Goal: Information Seeking & Learning: Learn about a topic

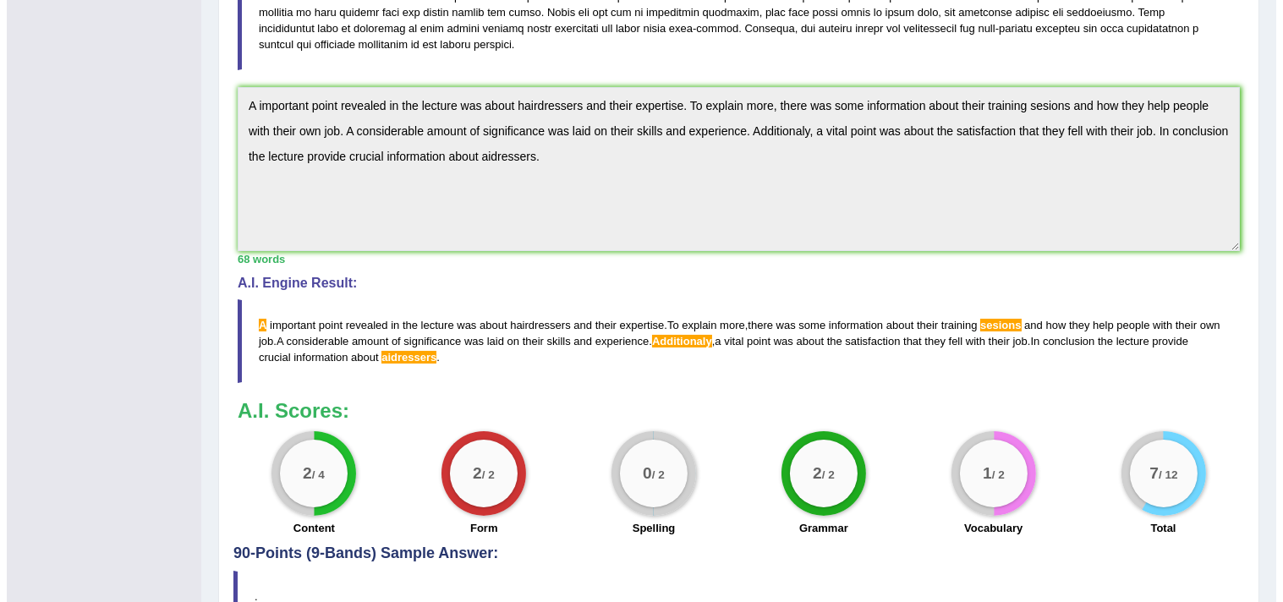
scroll to position [474, 0]
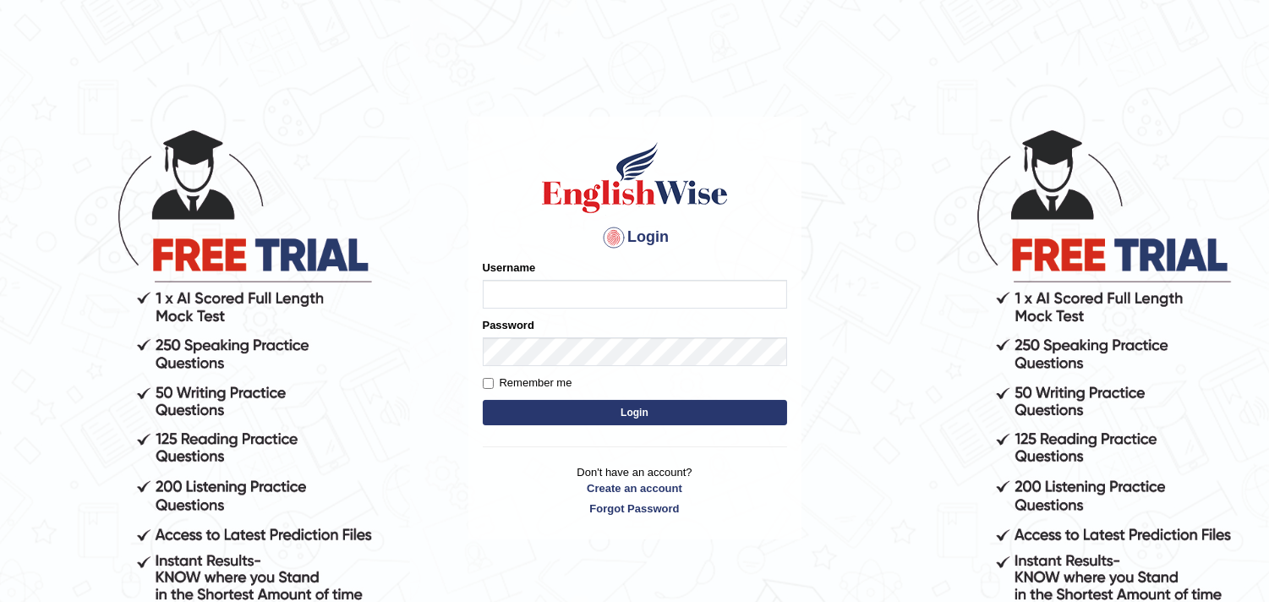
type input "[PERSON_NAME]"
click at [648, 288] on input "Nicolas_pte" at bounding box center [635, 294] width 304 height 29
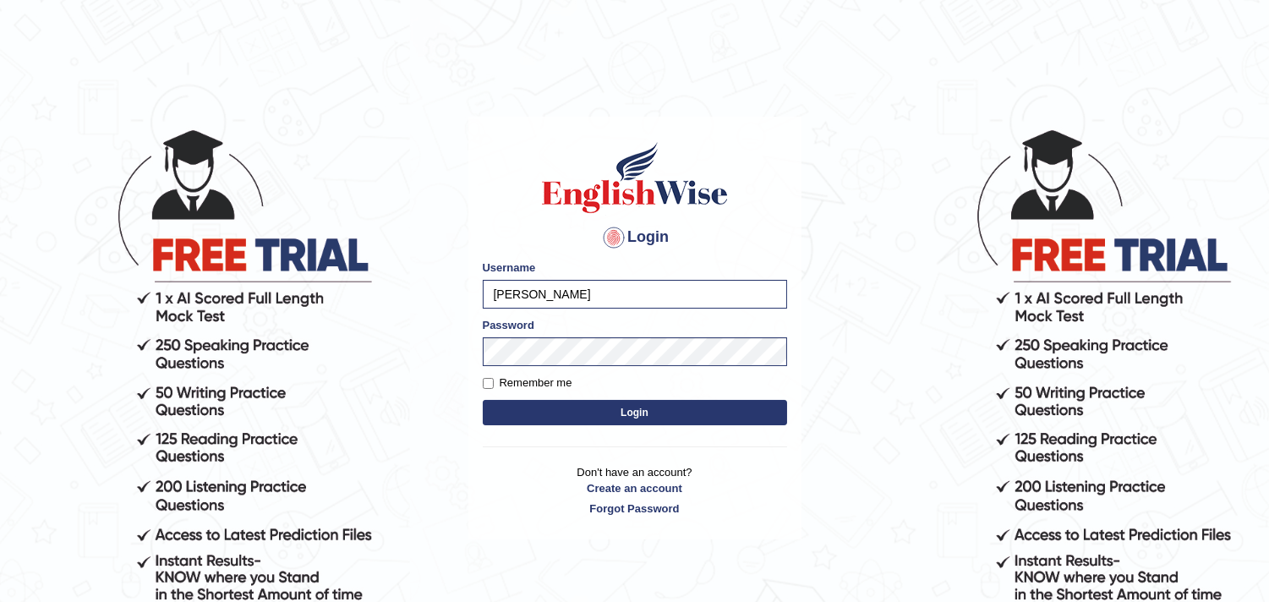
click at [605, 411] on button "Login" at bounding box center [635, 412] width 304 height 25
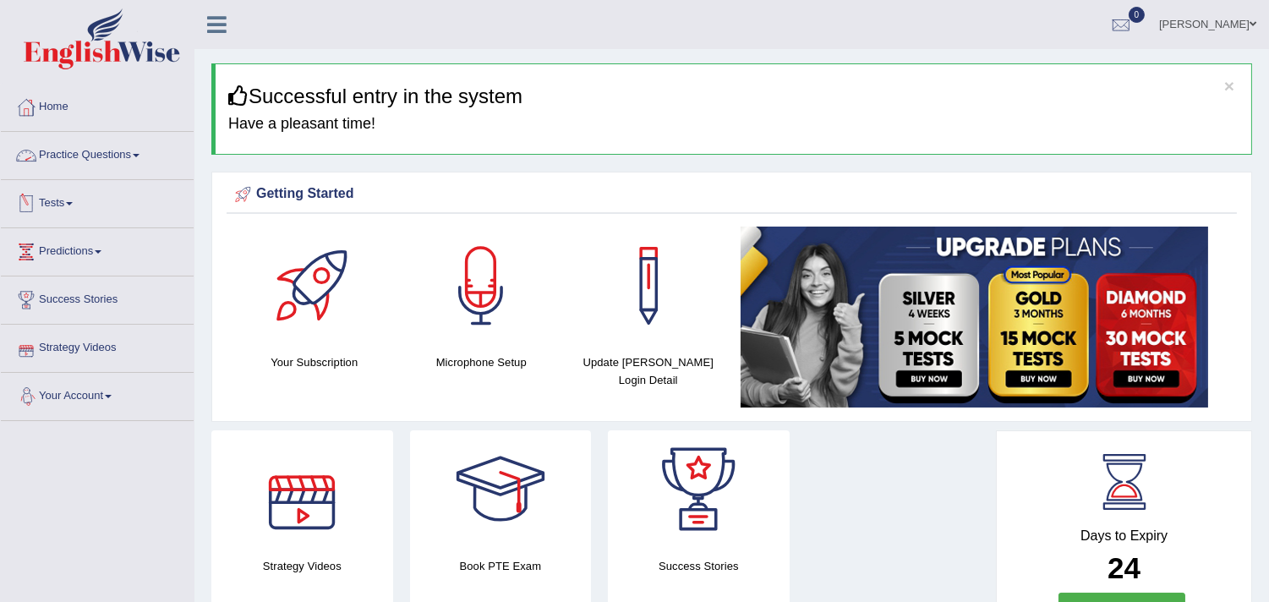
click at [99, 166] on link "Practice Questions" at bounding box center [97, 153] width 193 height 42
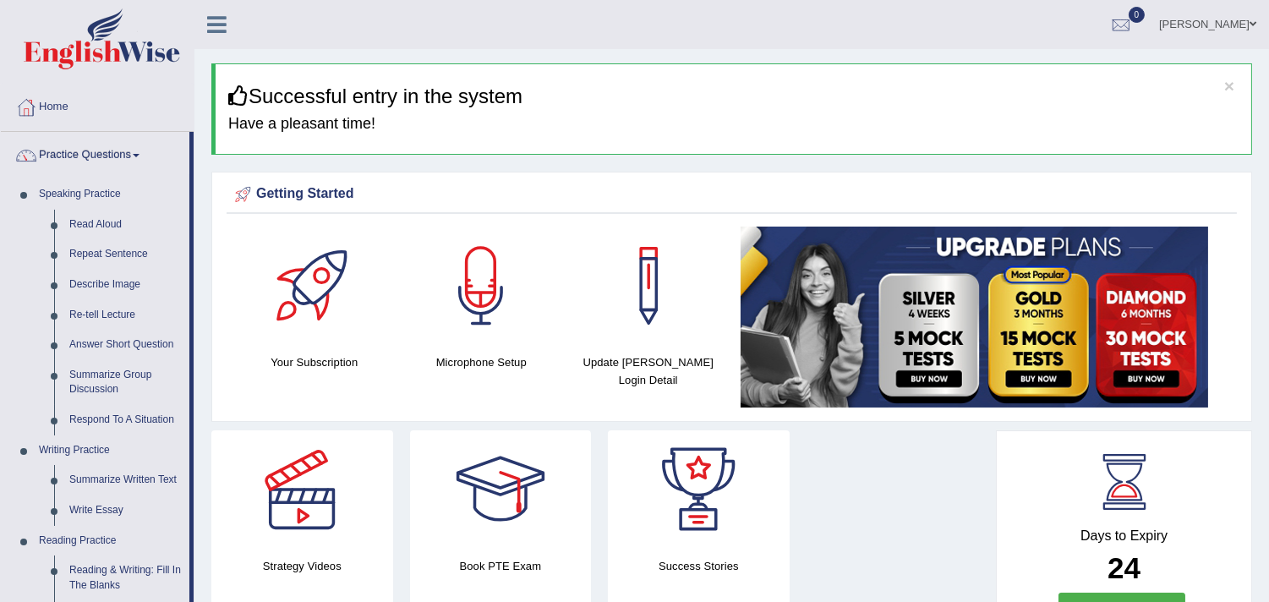
drag, startPoint x: 192, startPoint y: 178, endPoint x: 198, endPoint y: 383, distance: 205.5
click at [132, 484] on link "Summarize Written Text" at bounding box center [126, 480] width 128 height 30
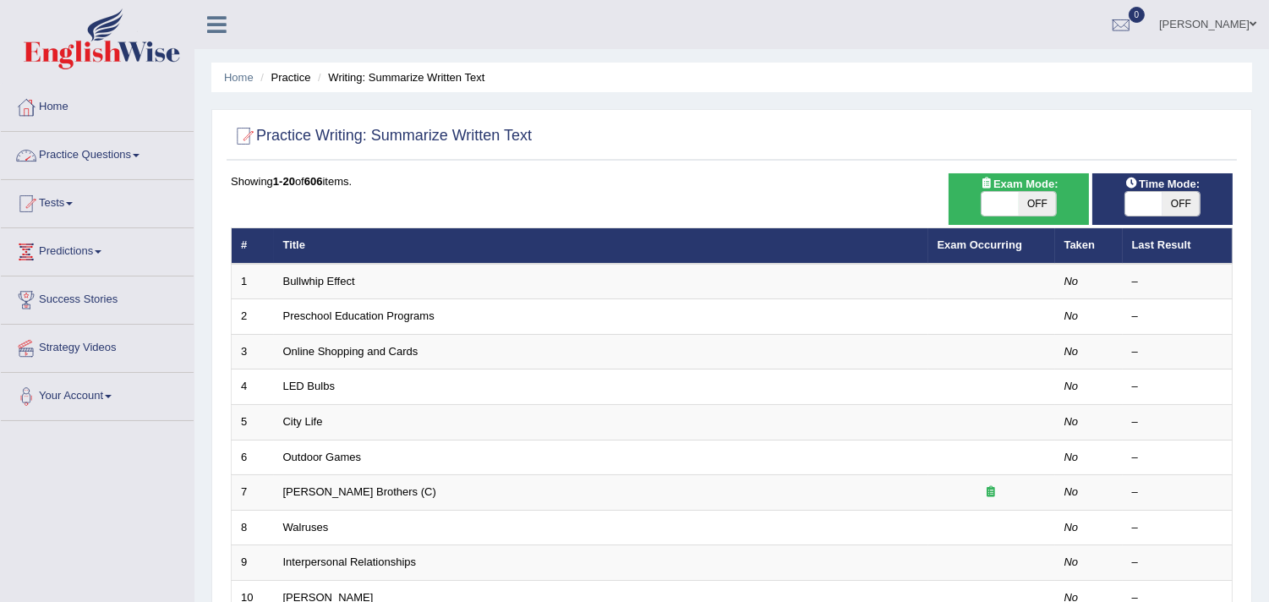
click at [93, 145] on link "Practice Questions" at bounding box center [97, 153] width 193 height 42
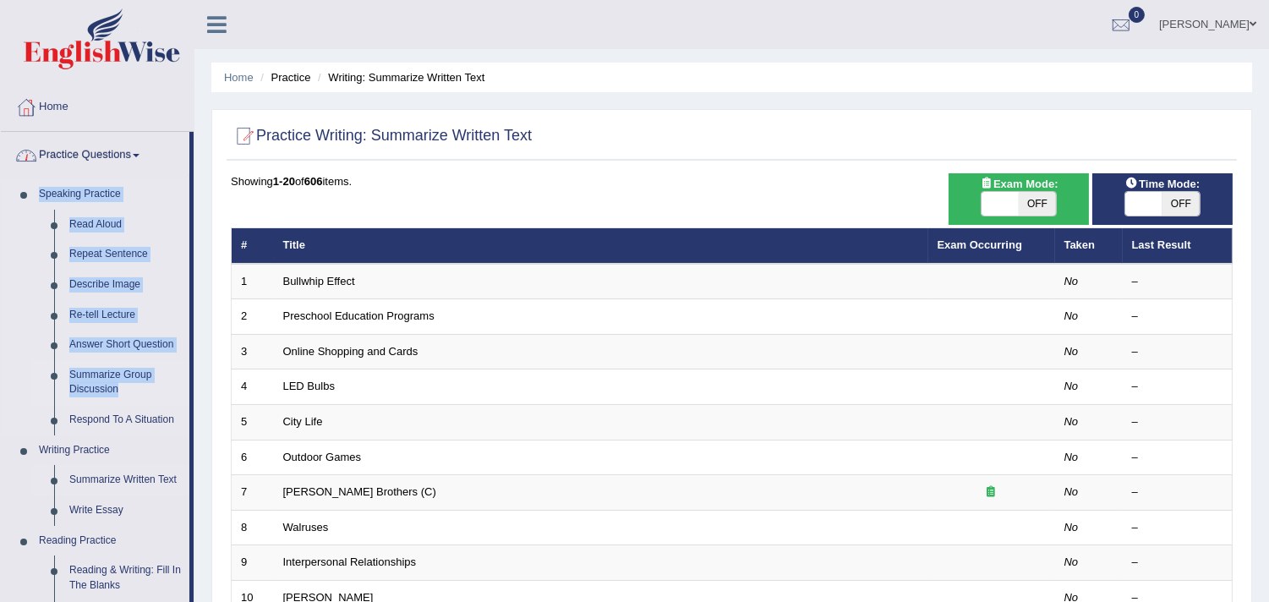
drag, startPoint x: 192, startPoint y: 163, endPoint x: 163, endPoint y: 395, distance: 233.4
click at [163, 395] on li "Practice Questions Speaking Practice Read Aloud Repeat Sentence Describe Image …" at bounding box center [97, 607] width 193 height 951
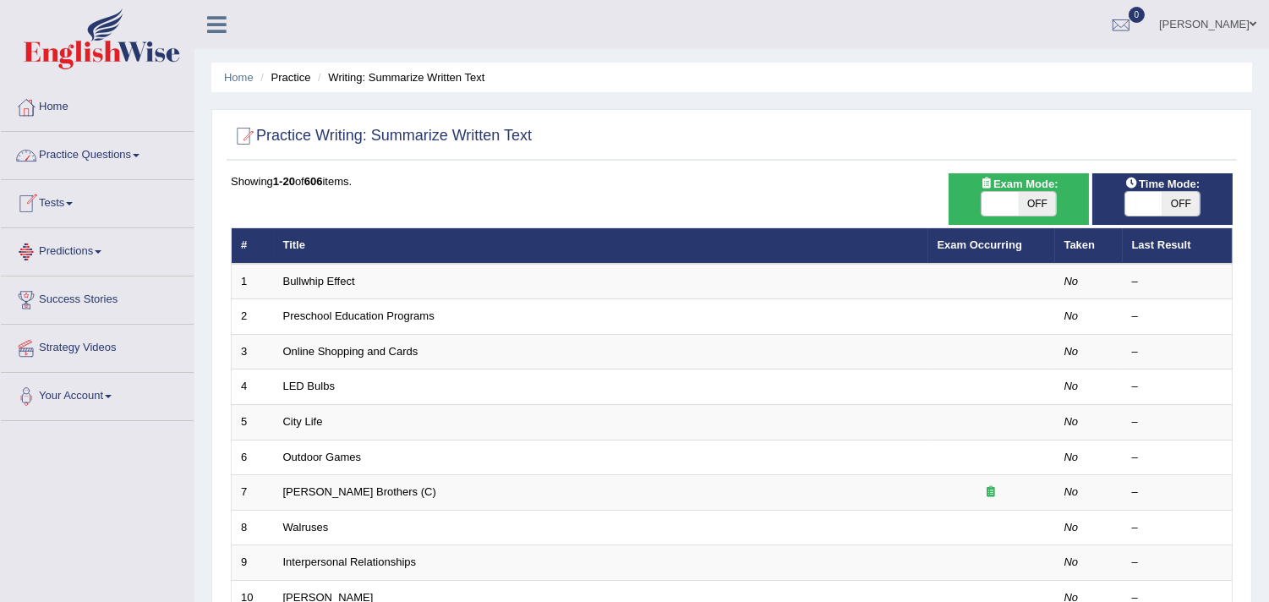
click at [123, 167] on link "Practice Questions" at bounding box center [97, 153] width 193 height 42
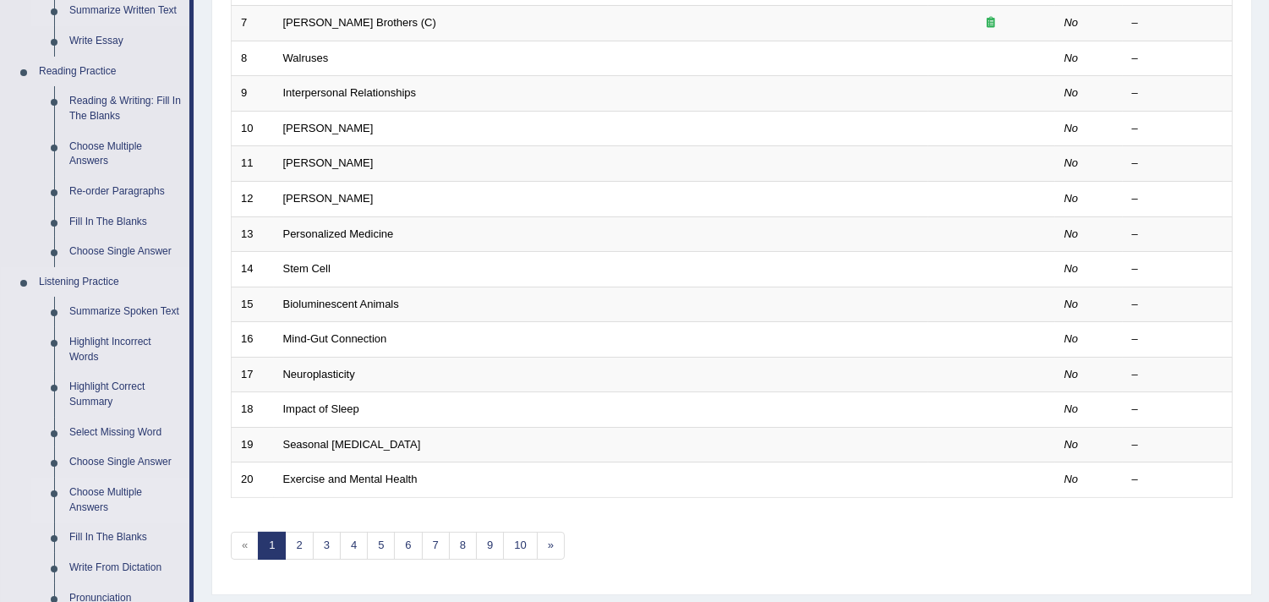
scroll to position [563, 0]
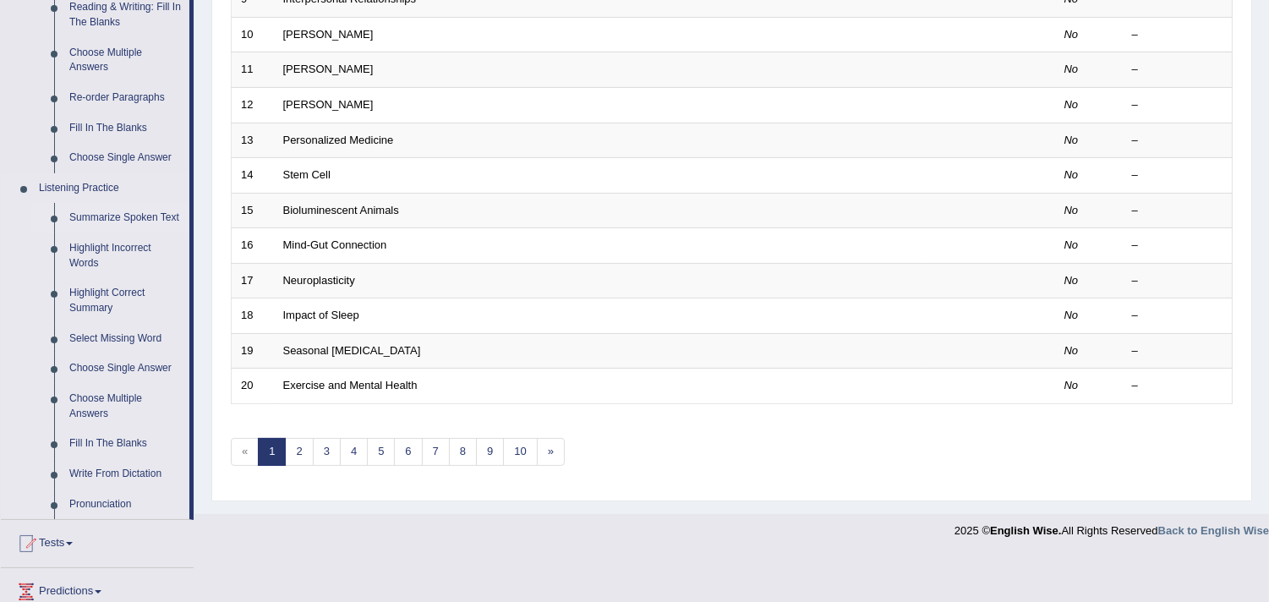
click at [136, 220] on link "Summarize Spoken Text" at bounding box center [126, 218] width 128 height 30
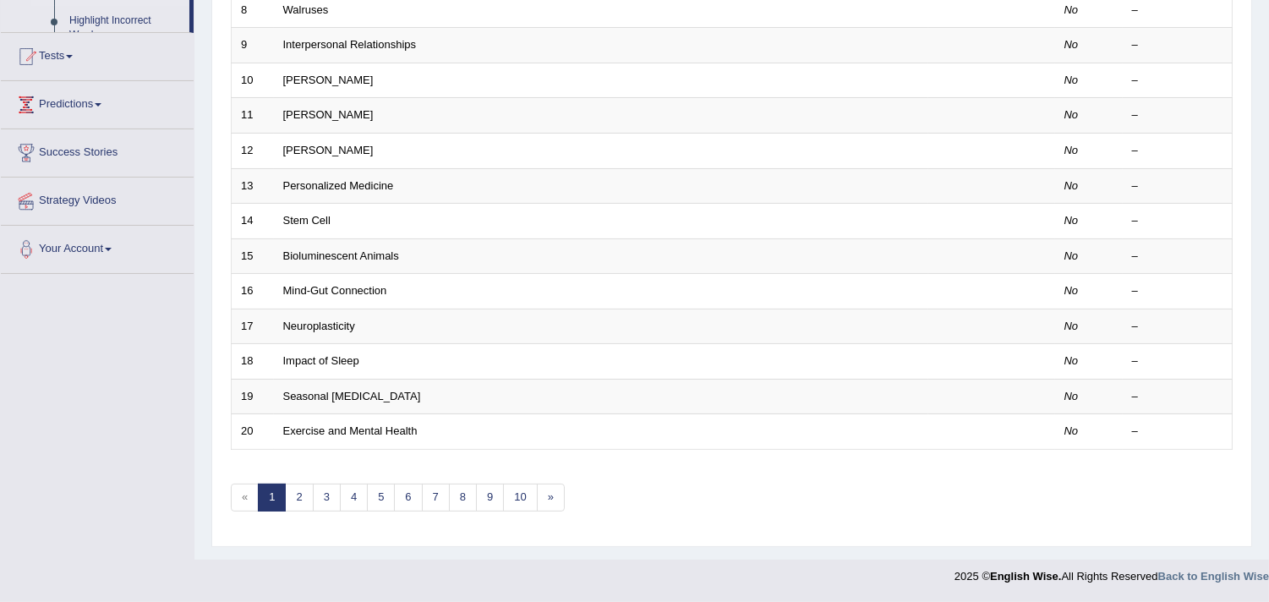
scroll to position [230, 0]
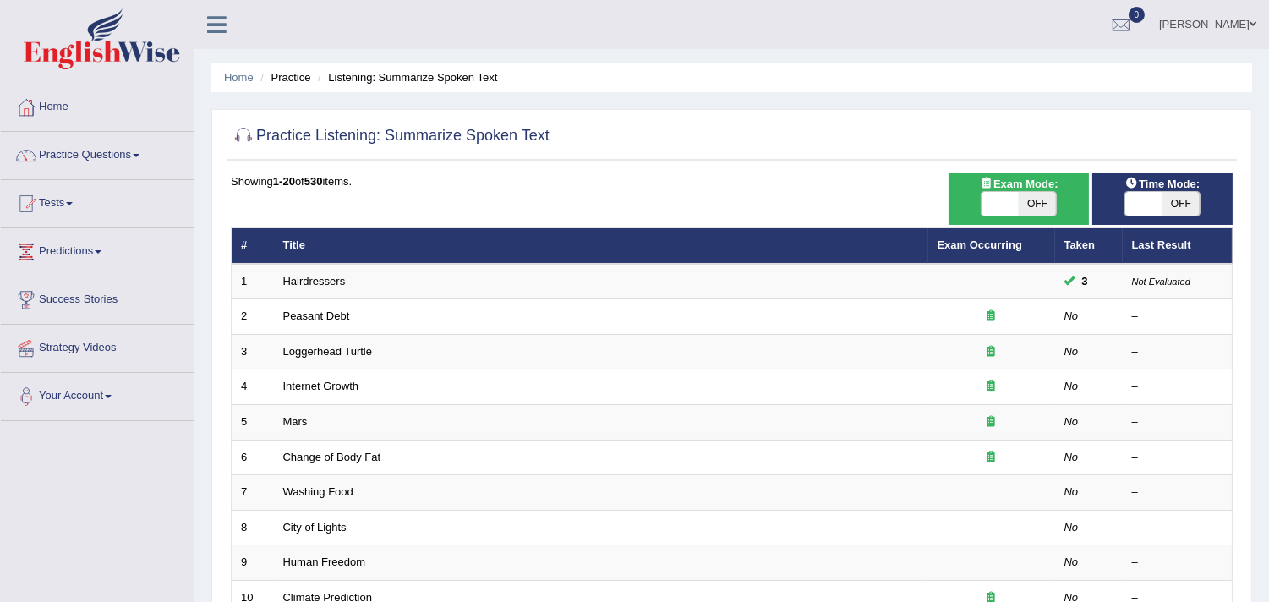
click at [339, 316] on link "Peasant Debt" at bounding box center [316, 315] width 67 height 13
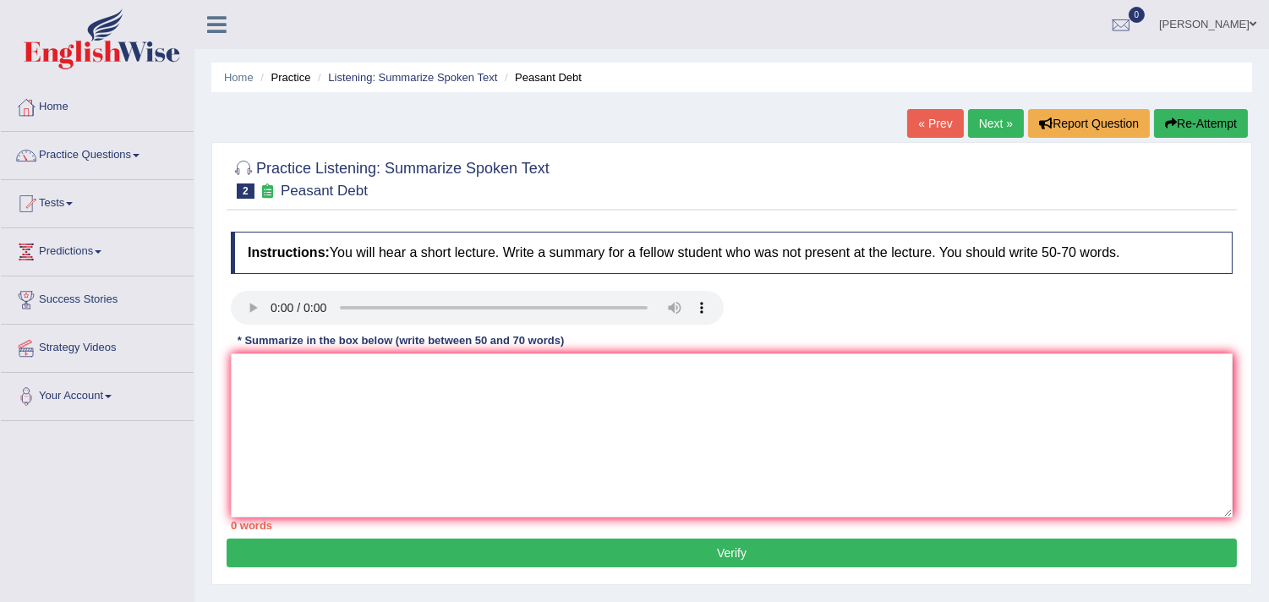
drag, startPoint x: 377, startPoint y: 183, endPoint x: 251, endPoint y: 190, distance: 126.2
click at [251, 190] on h2 "Practice Listening: Summarize Spoken Text 2 Peasant Debt" at bounding box center [390, 177] width 319 height 42
drag, startPoint x: 302, startPoint y: 191, endPoint x: 436, endPoint y: 189, distance: 134.5
click at [436, 189] on h2 "Practice Listening: Summarize Spoken Text 2 Peasant Debt" at bounding box center [390, 177] width 319 height 42
click at [400, 390] on textarea at bounding box center [732, 435] width 1002 height 164
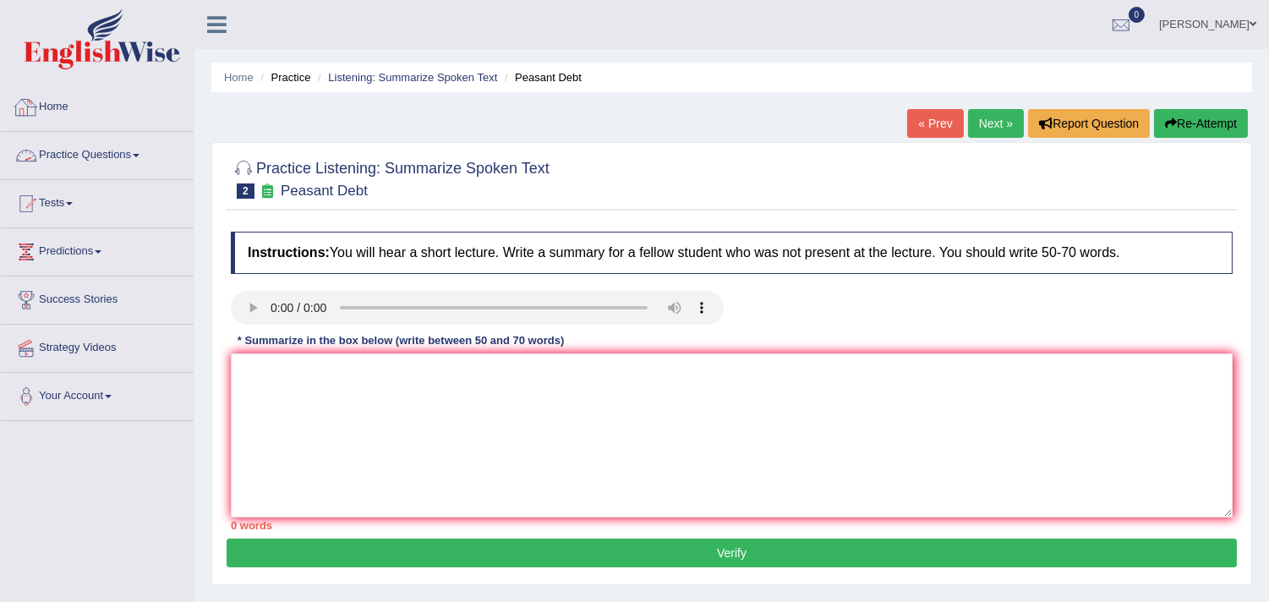
click at [52, 153] on link "Practice Questions" at bounding box center [97, 153] width 193 height 42
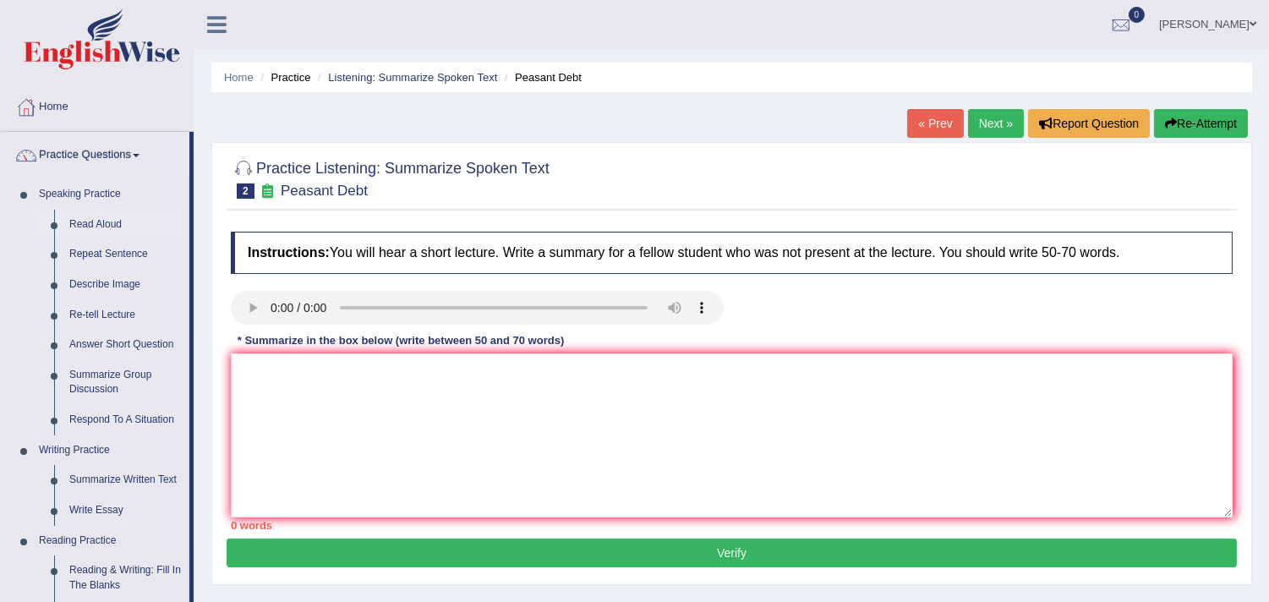
click at [110, 223] on link "Read Aloud" at bounding box center [126, 225] width 128 height 30
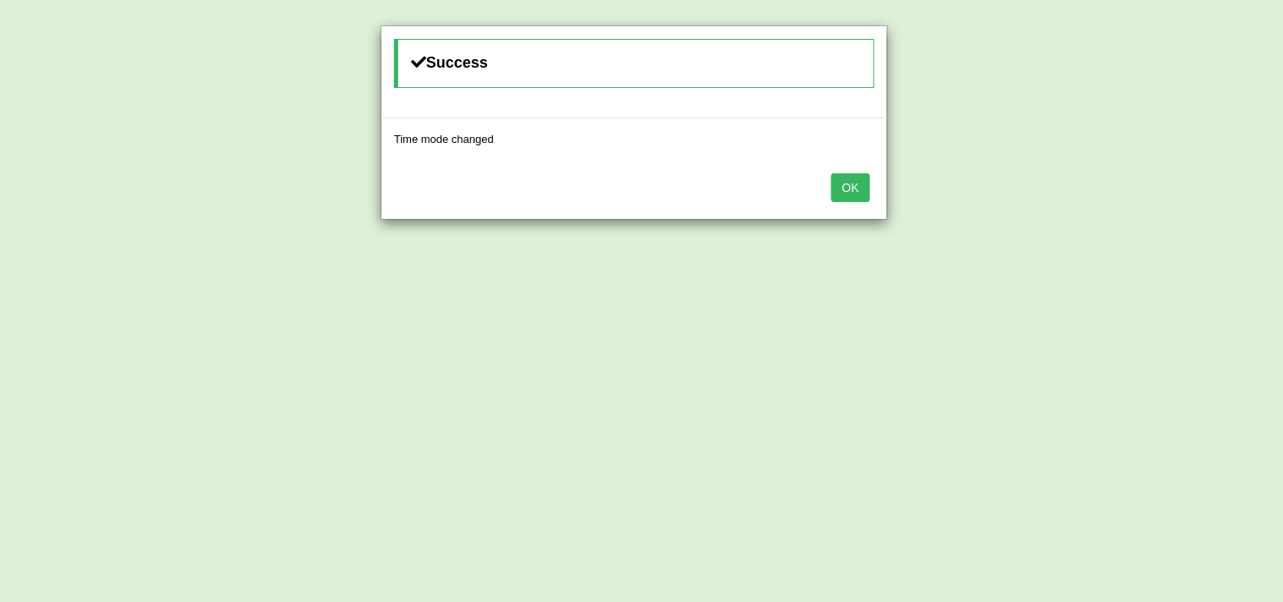
click at [849, 187] on button "OK" at bounding box center [850, 187] width 39 height 29
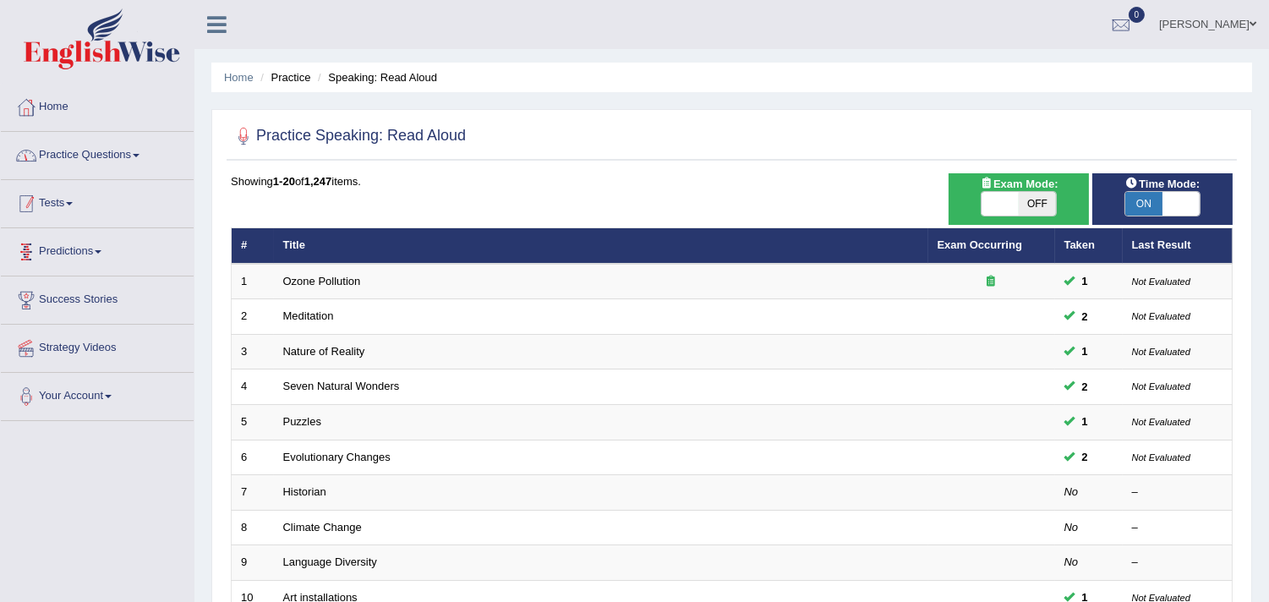
click at [93, 150] on link "Practice Questions" at bounding box center [97, 153] width 193 height 42
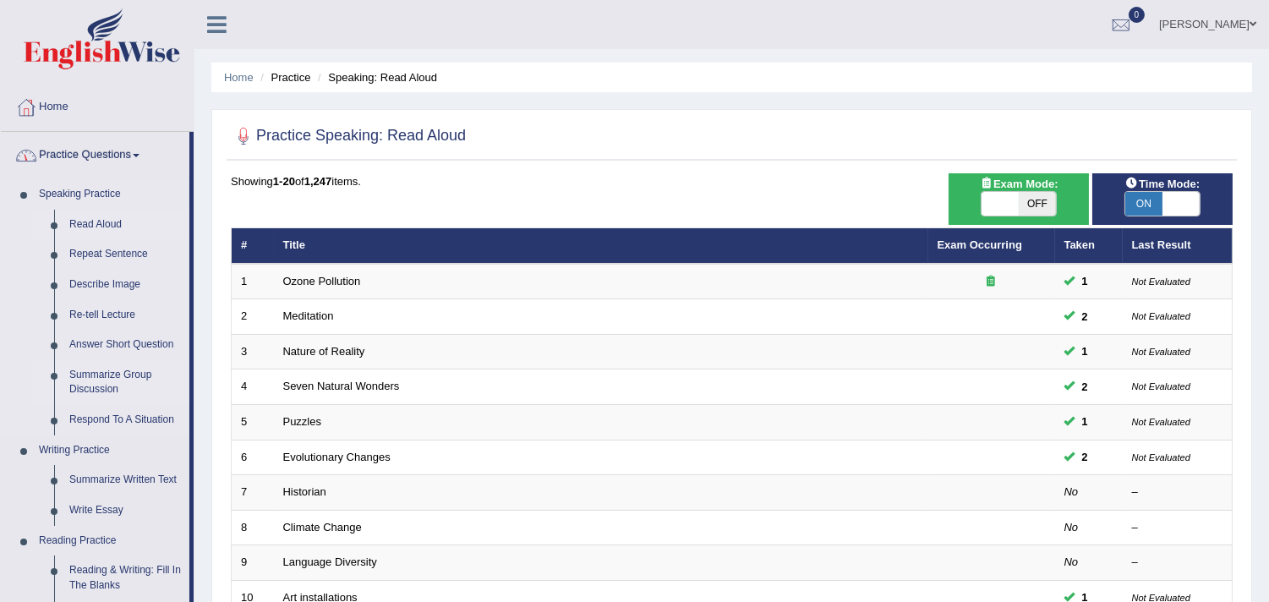
scroll to position [563, 0]
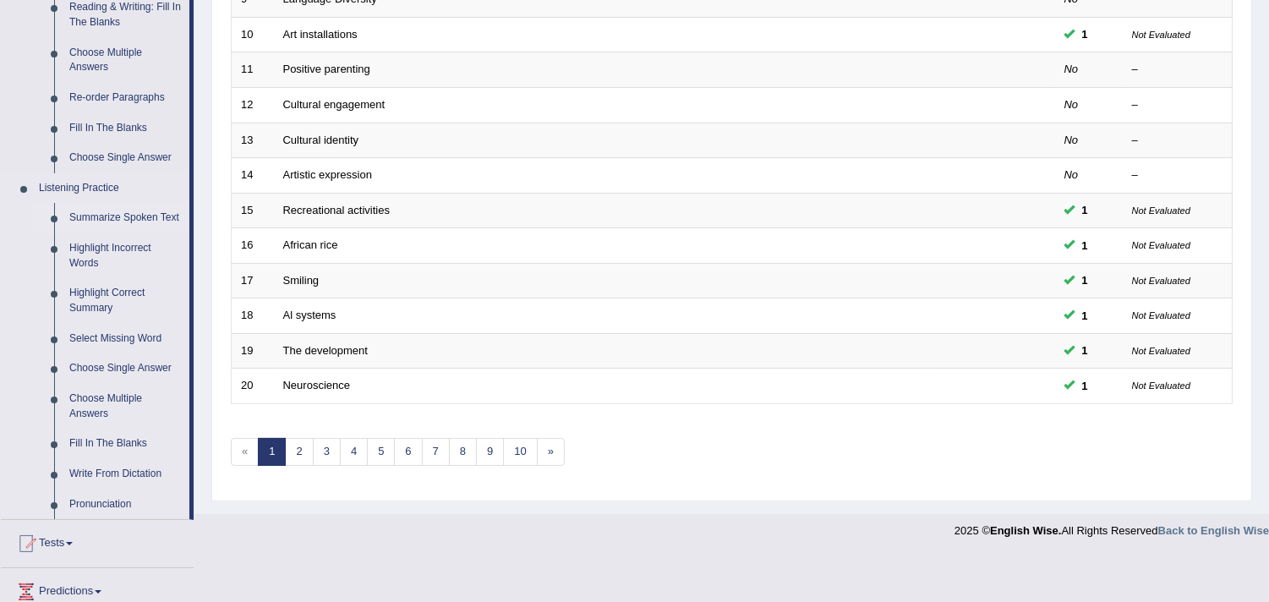
click at [112, 216] on link "Summarize Spoken Text" at bounding box center [126, 218] width 128 height 30
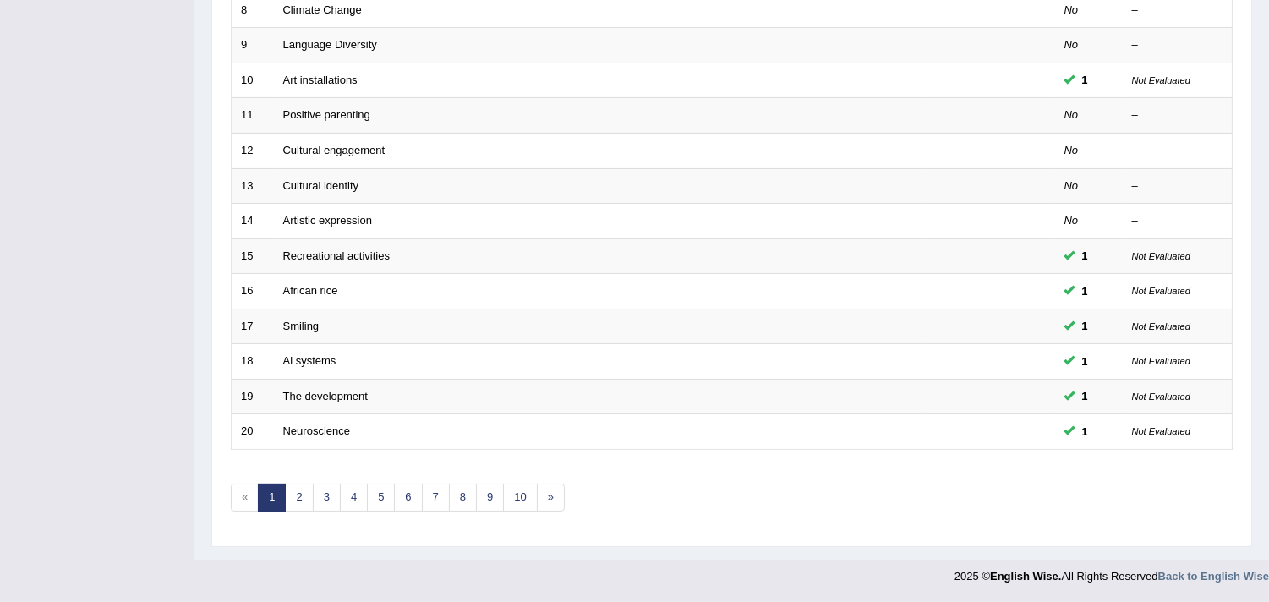
scroll to position [201, 0]
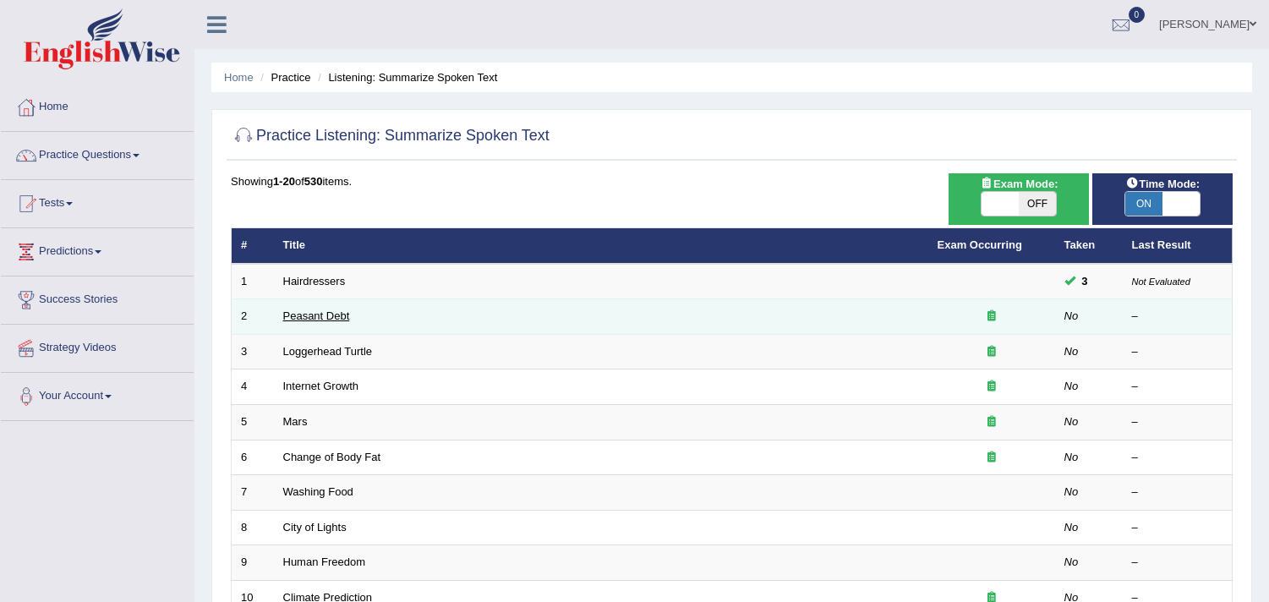
click at [309, 315] on link "Peasant Debt" at bounding box center [316, 315] width 67 height 13
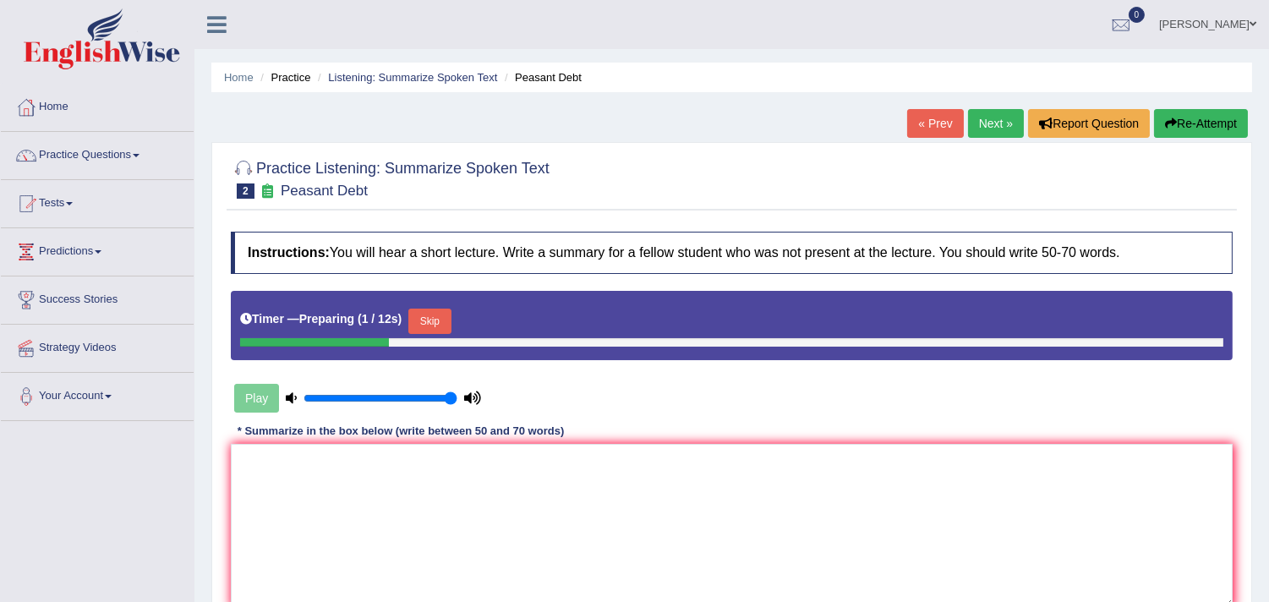
click at [445, 326] on button "Skip" at bounding box center [429, 321] width 42 height 25
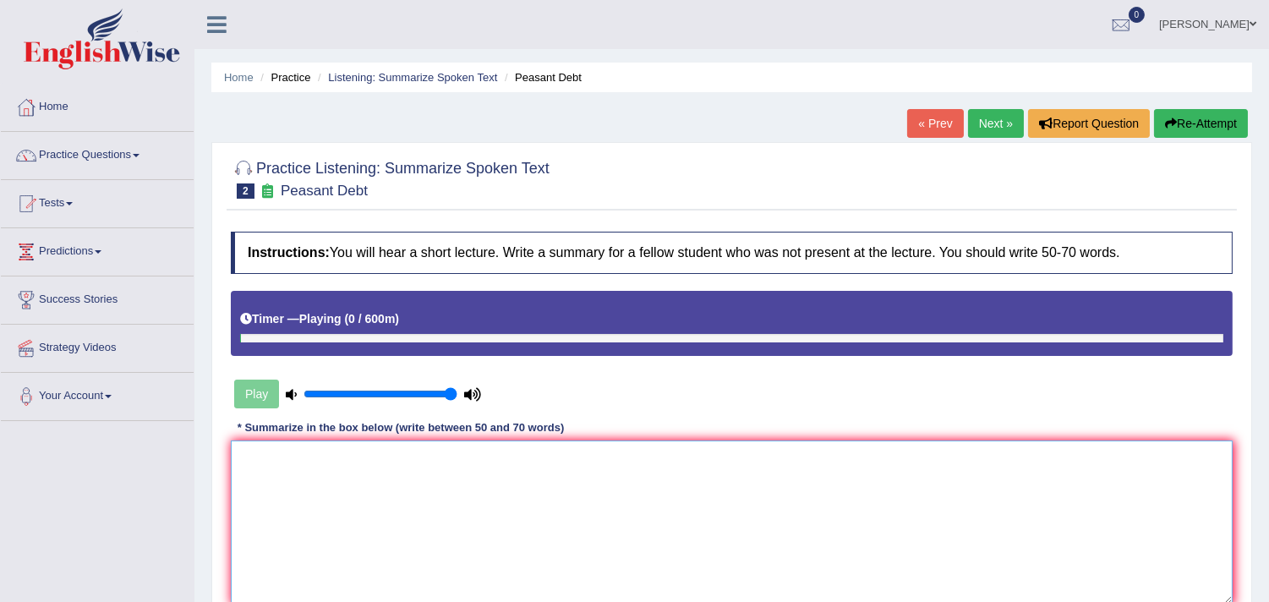
click at [324, 454] on textarea at bounding box center [732, 523] width 1002 height 164
click at [421, 471] on textarea at bounding box center [732, 523] width 1002 height 164
type textarea "a"
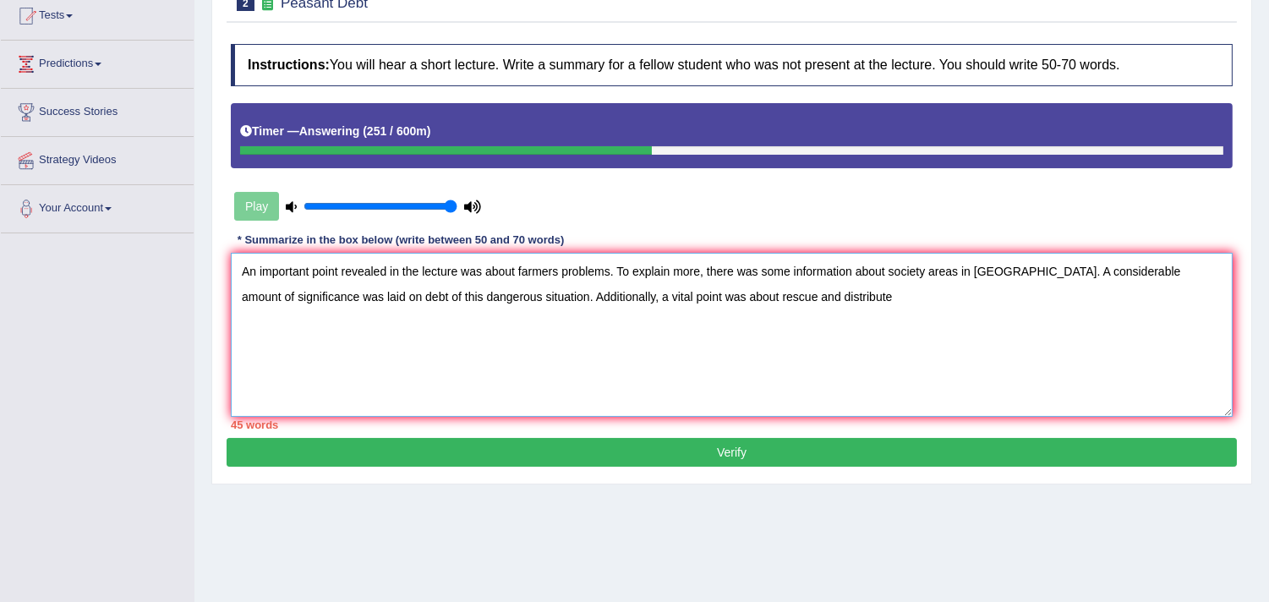
scroll to position [94, 0]
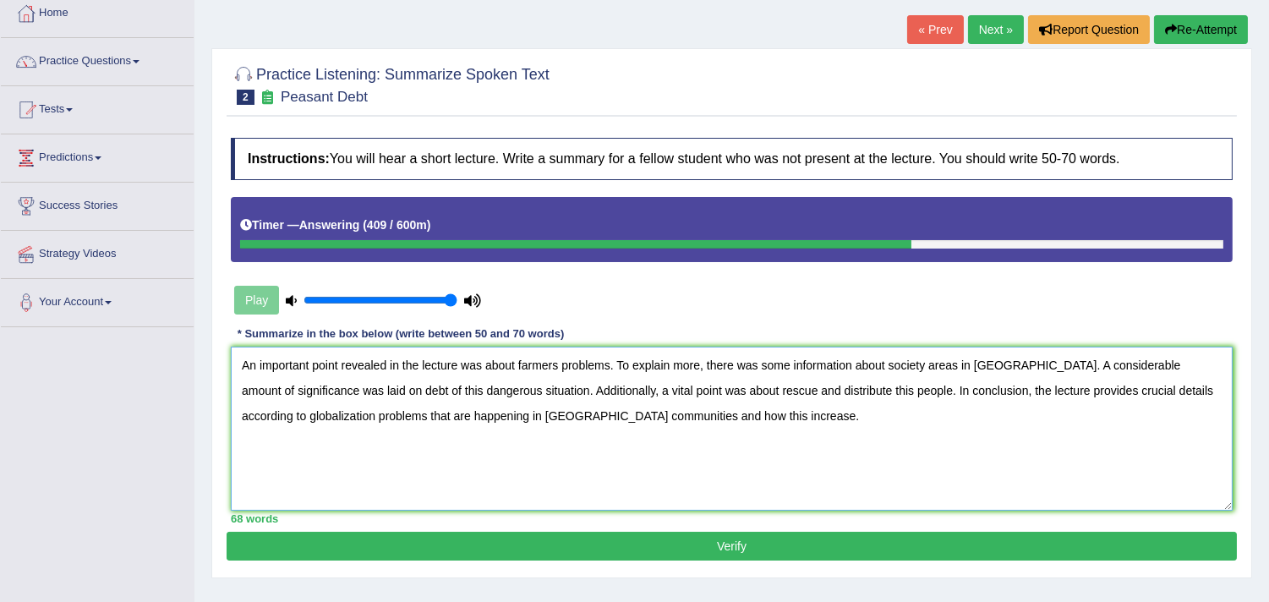
click at [610, 366] on textarea "An important point revealed in the lecture was about farmers problems. To expla…" at bounding box center [732, 429] width 1002 height 164
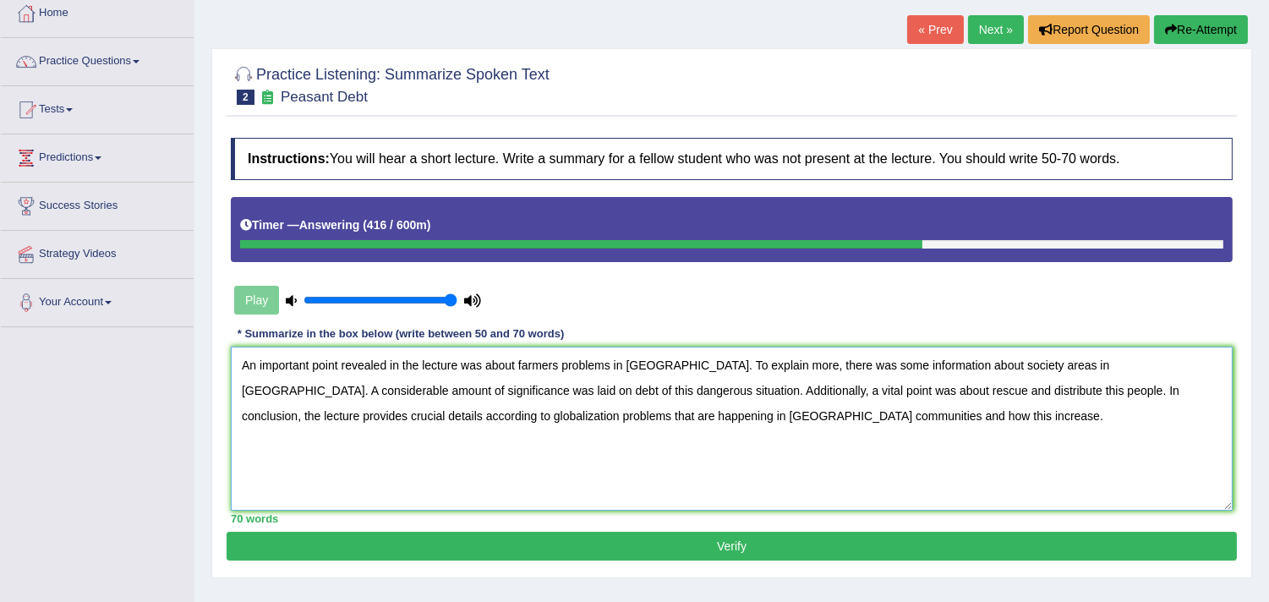
click at [736, 429] on textarea "An important point revealed in the lecture was about farmers problems in India.…" at bounding box center [732, 429] width 1002 height 164
click at [1028, 367] on textarea "An important point revealed in the lecture was about farmers problems in India.…" at bounding box center [732, 429] width 1002 height 164
click at [893, 415] on textarea "An important point revealed in the lecture was about farmers problems in India.…" at bounding box center [732, 429] width 1002 height 164
click at [721, 420] on textarea "An important point revealed in the lecture was about farmers problems in India.…" at bounding box center [732, 429] width 1002 height 164
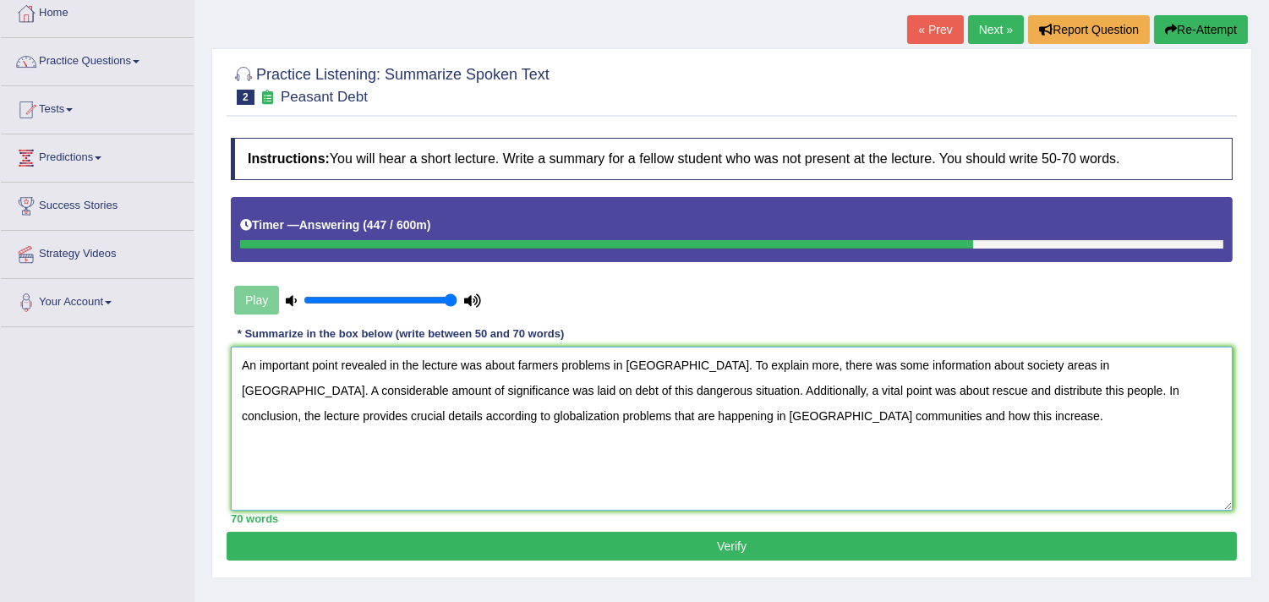
type textarea "An important point revealed in the lecture was about farmers problems in India.…"
click at [710, 550] on button "Verify" at bounding box center [732, 546] width 1010 height 29
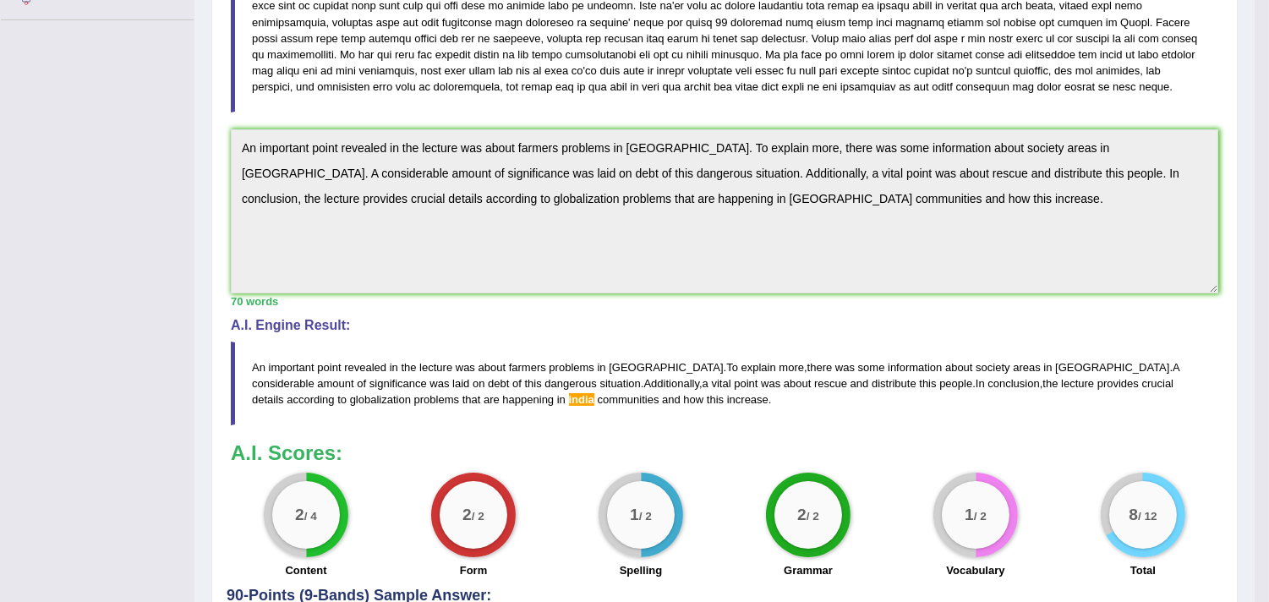
scroll to position [483, 0]
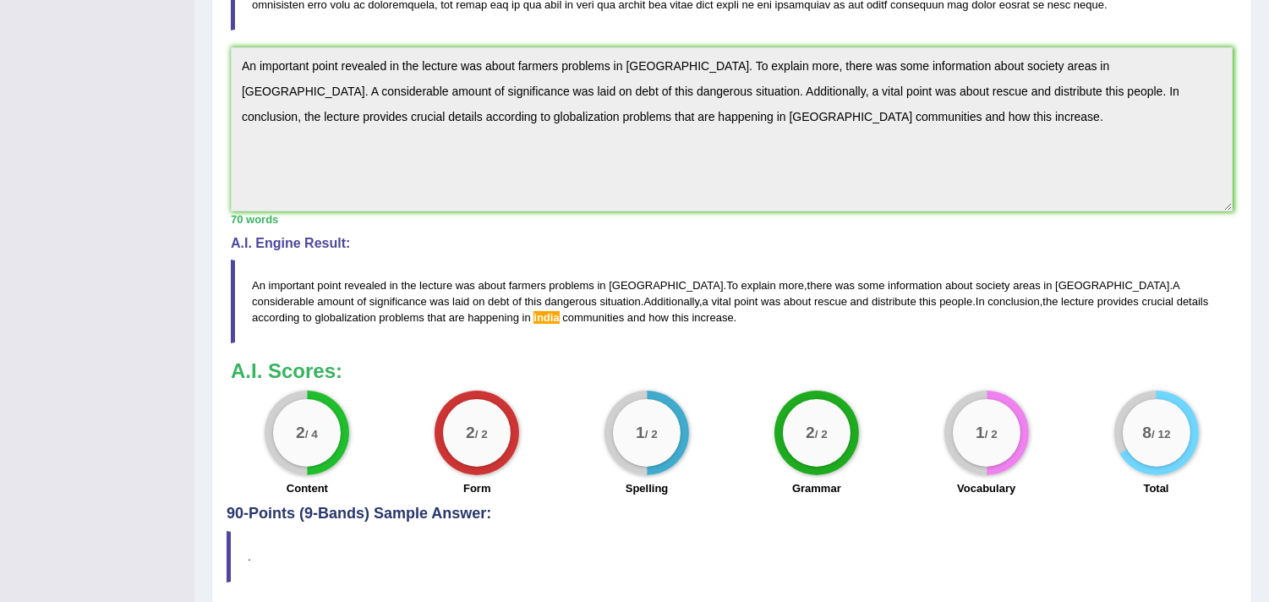
click at [987, 446] on div "1 / 2" at bounding box center [987, 433] width 68 height 68
click at [823, 488] on label "Grammar" at bounding box center [816, 488] width 49 height 16
click at [476, 470] on div "2 / 2" at bounding box center [477, 433] width 85 height 85
click at [318, 466] on div "2 / 4" at bounding box center [307, 433] width 85 height 85
click at [629, 493] on label "Spelling" at bounding box center [647, 488] width 43 height 16
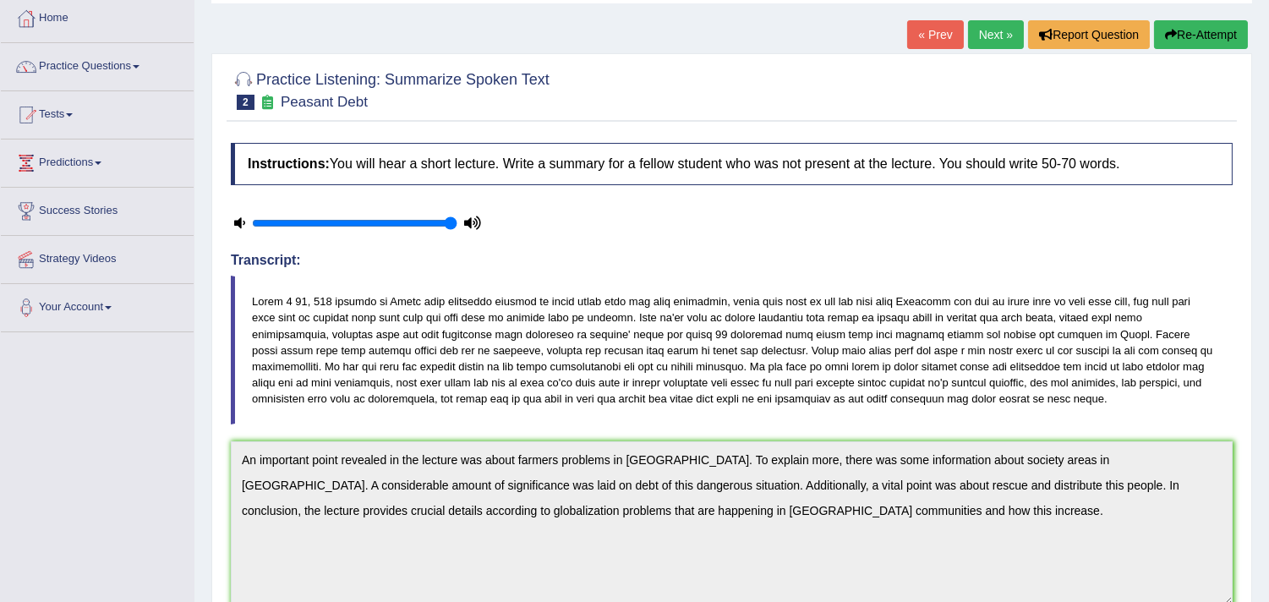
scroll to position [0, 0]
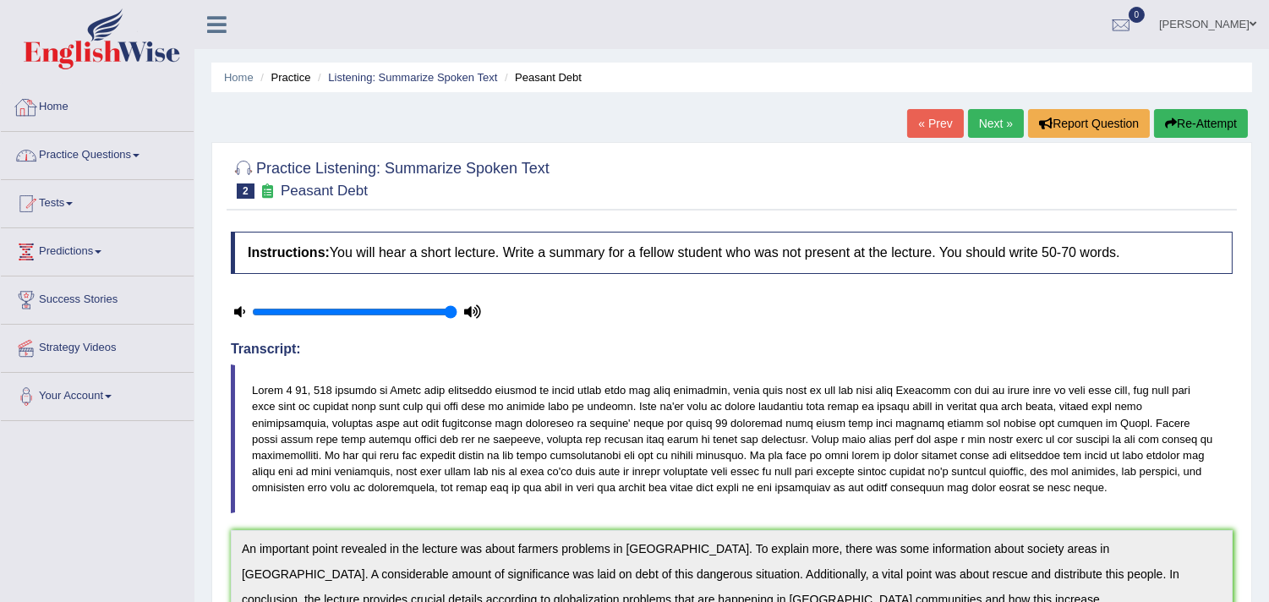
click at [124, 153] on link "Practice Questions" at bounding box center [97, 153] width 193 height 42
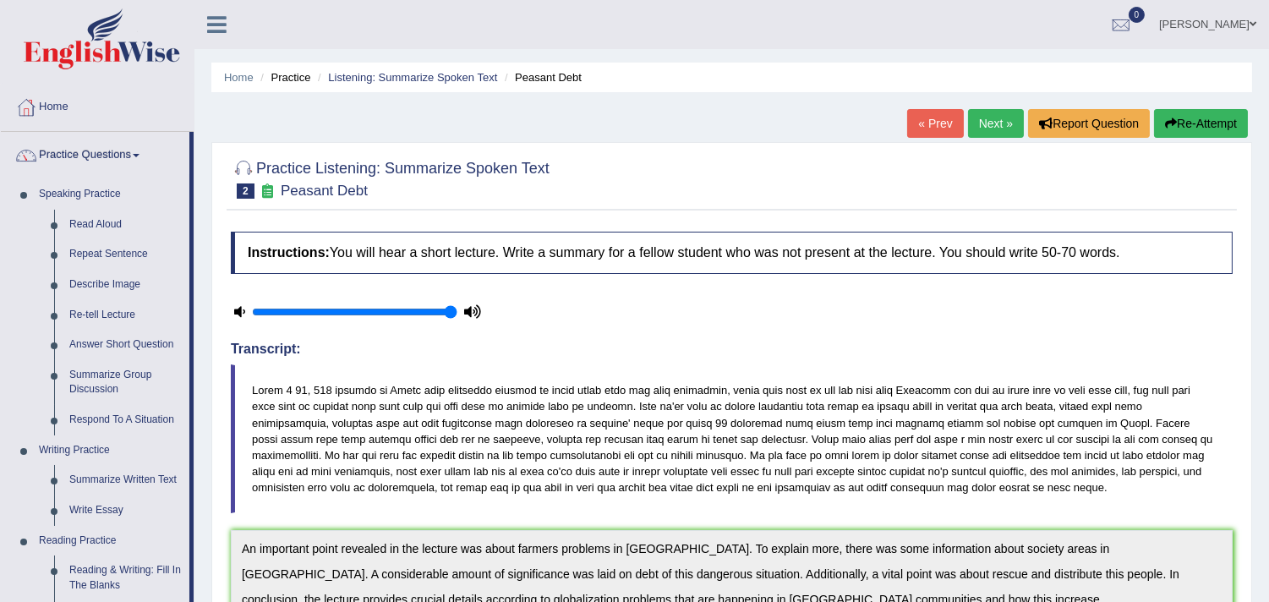
click at [564, 289] on div "Instructions: You will hear a short lecture. Write a summary for a fellow stude…" at bounding box center [732, 605] width 1010 height 765
click at [991, 131] on link "Next »" at bounding box center [996, 123] width 56 height 29
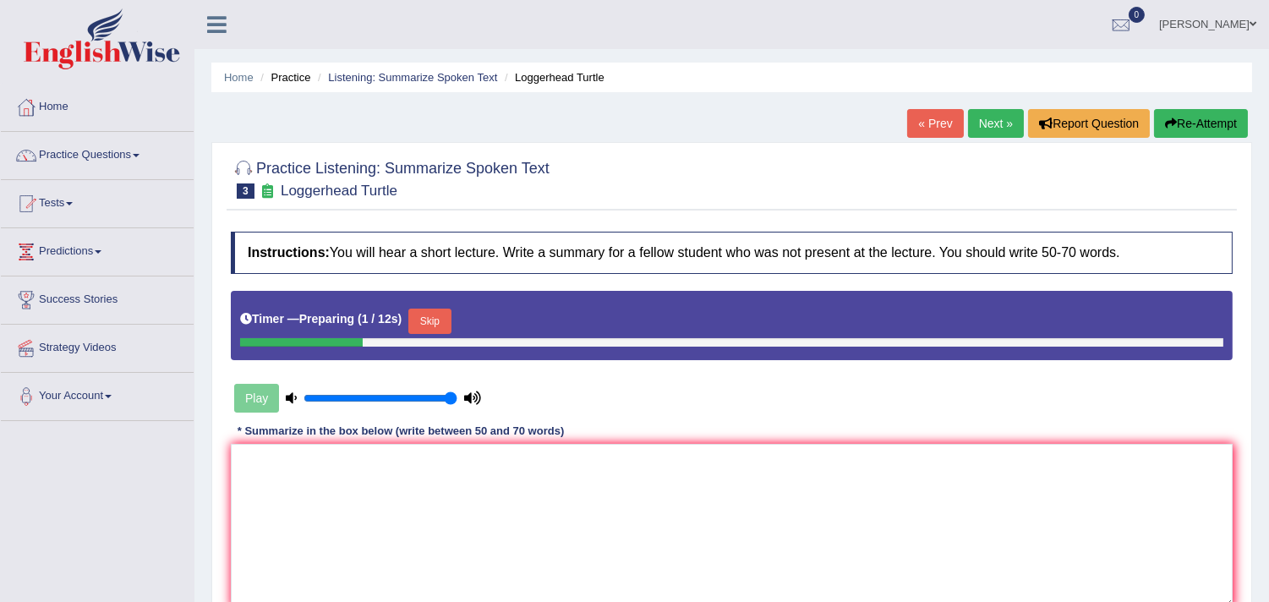
click at [436, 318] on button "Skip" at bounding box center [429, 321] width 42 height 25
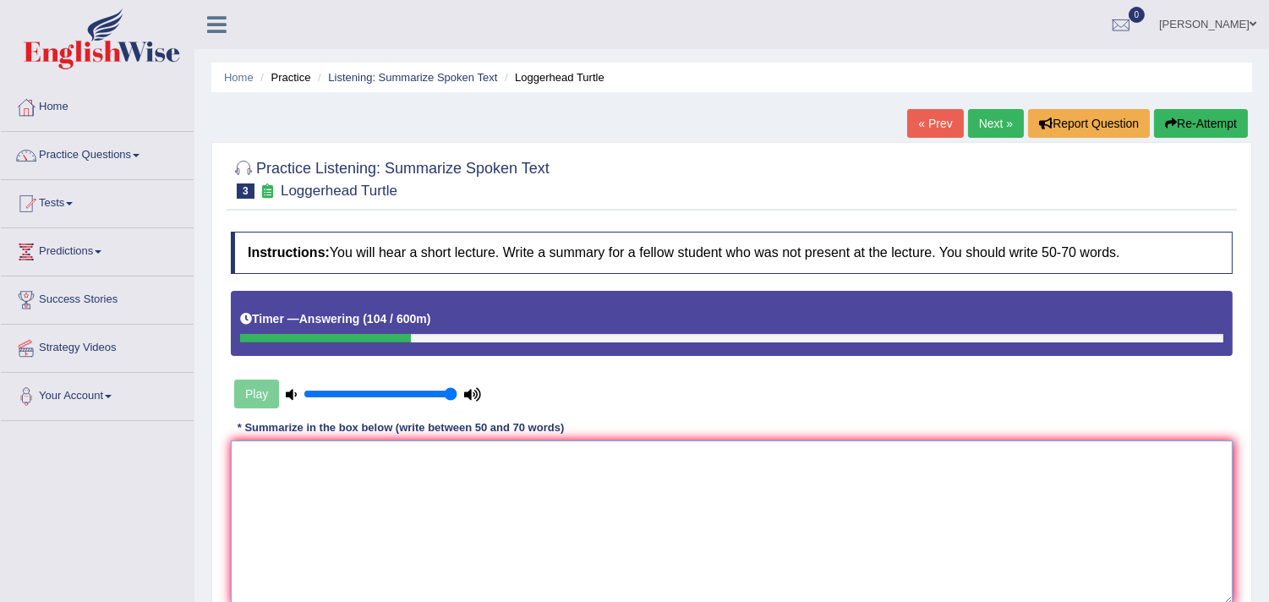
drag, startPoint x: 409, startPoint y: 523, endPoint x: 413, endPoint y: 572, distance: 49.2
click at [408, 546] on textarea at bounding box center [732, 523] width 1002 height 164
type textarea "T"
type textarea "i"
type textarea "T"
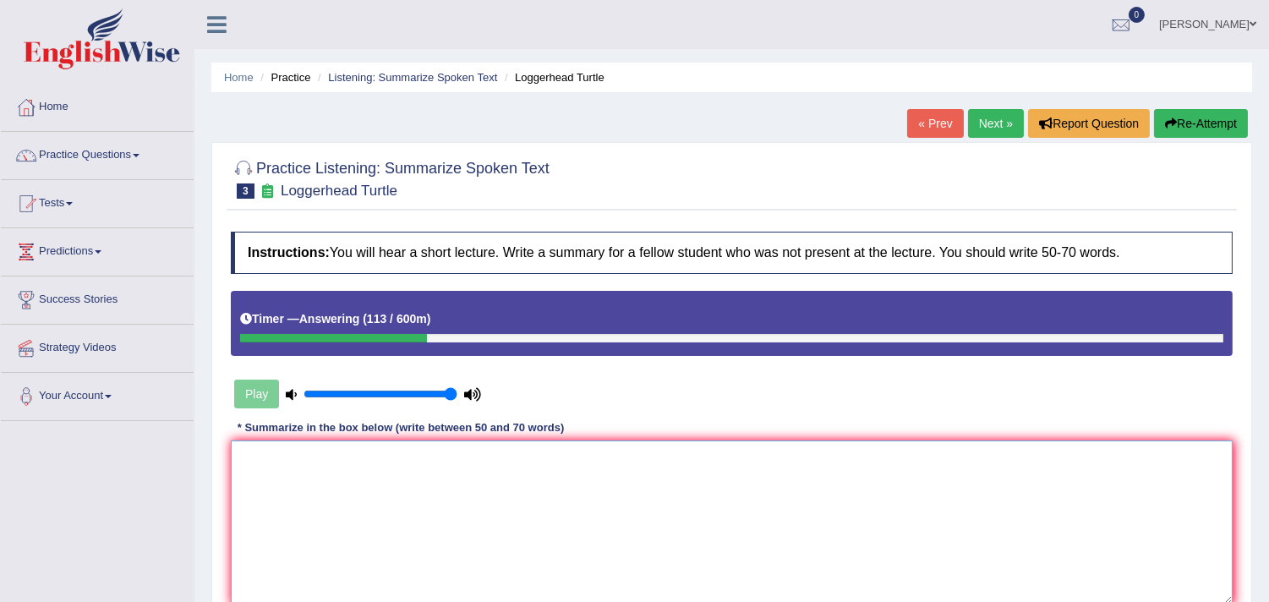
type textarea "T"
type textarea "t"
type textarea "T"
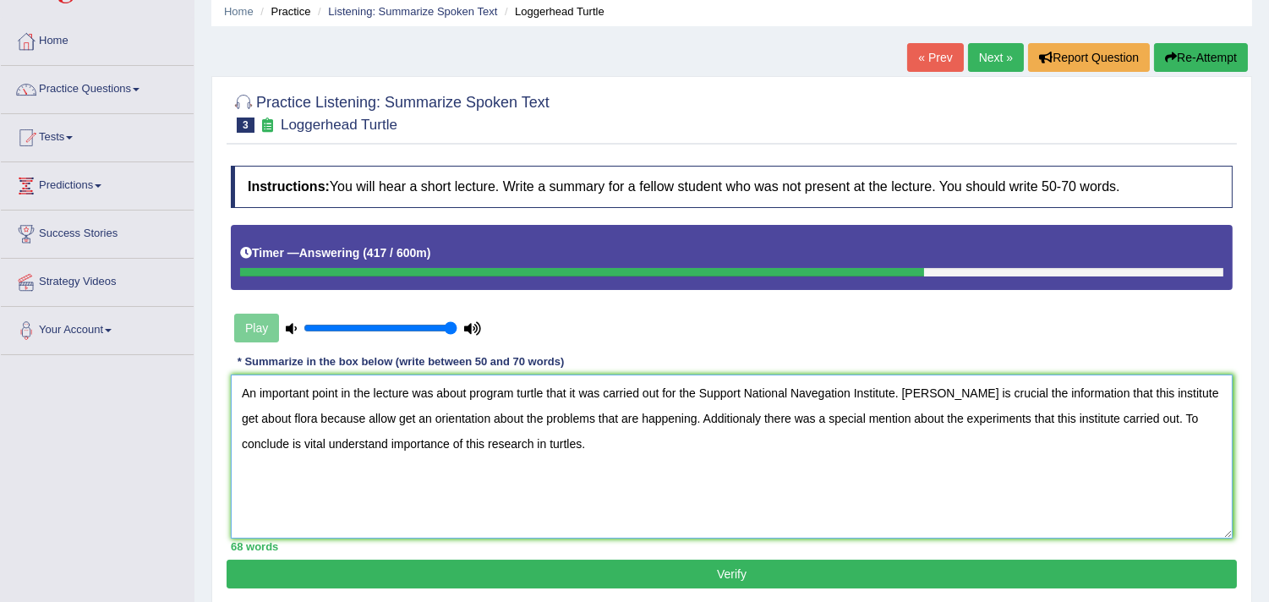
scroll to position [188, 0]
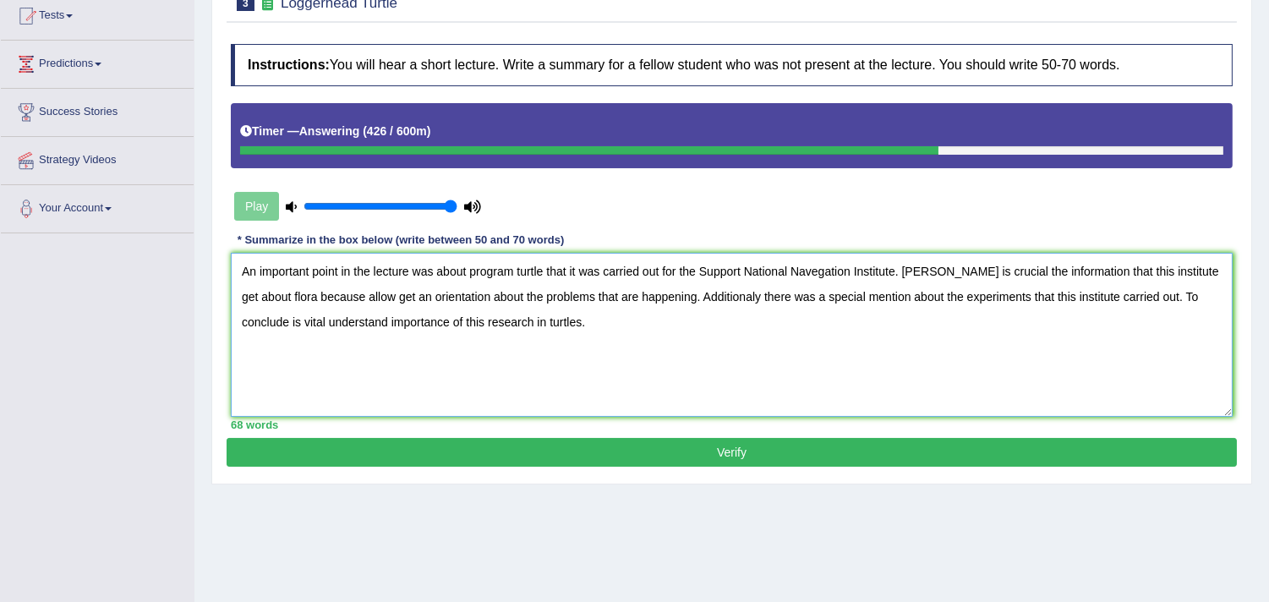
click at [543, 274] on textarea "An important point in the lecture was about program turtle that it was carried …" at bounding box center [732, 335] width 1002 height 164
click at [679, 291] on textarea "An important point in the lecture was about program turtle that it was carried …" at bounding box center [732, 335] width 1002 height 164
click at [577, 326] on textarea "An important point in the lecture was about program turtle that it was carried …" at bounding box center [732, 335] width 1002 height 164
click at [654, 324] on textarea "An important point in the lecture was about program turtle that it was carried …" at bounding box center [732, 335] width 1002 height 164
type textarea "An important point in the lecture was about program turtle that it was carried …"
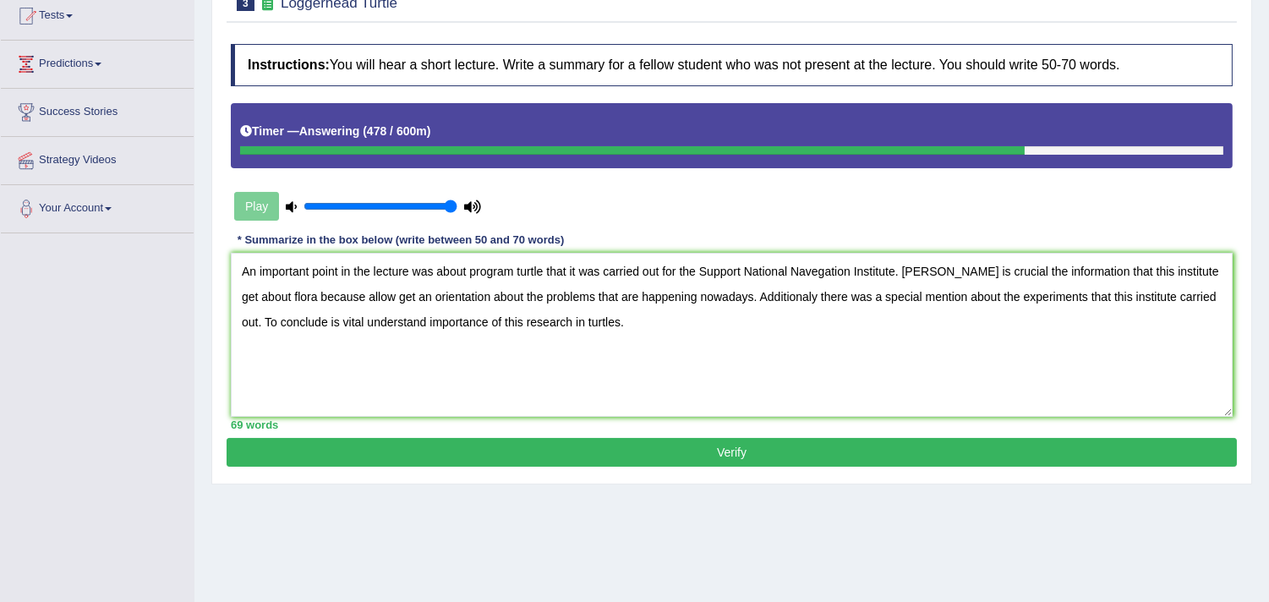
click at [727, 453] on button "Verify" at bounding box center [732, 452] width 1010 height 29
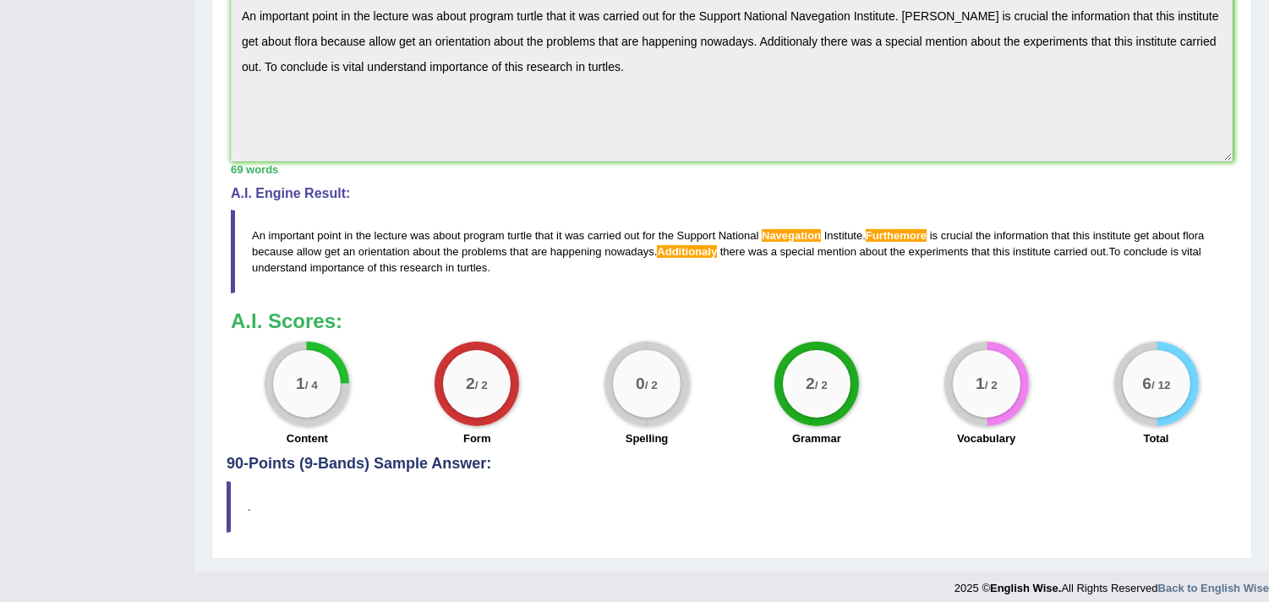
scroll to position [577, 0]
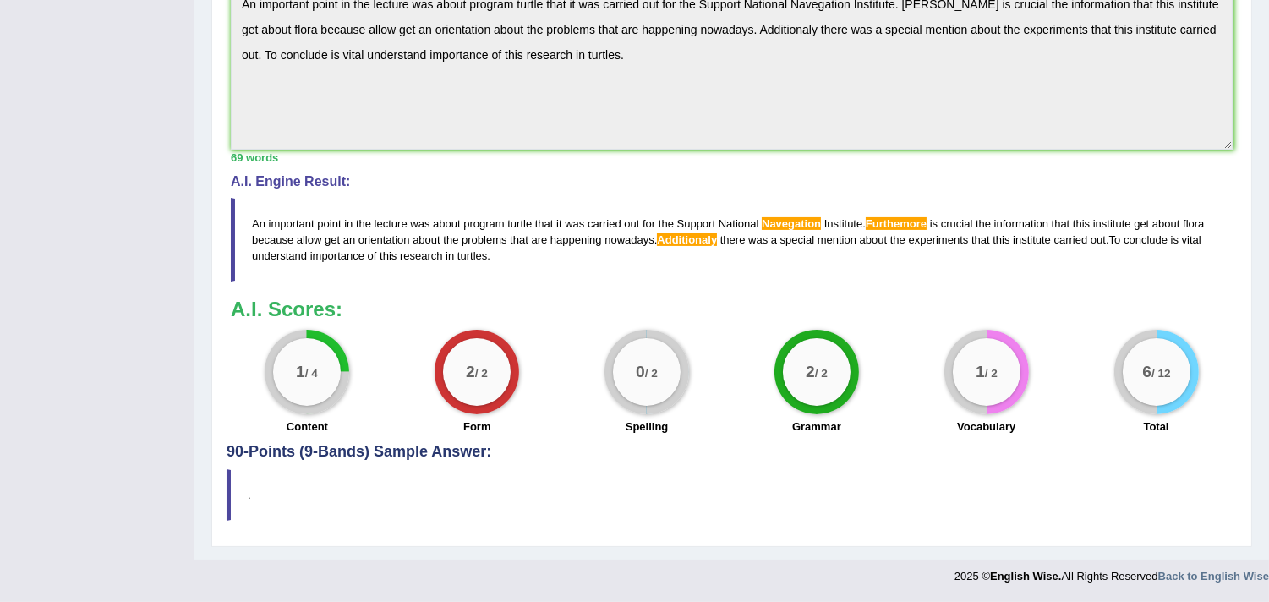
click at [663, 375] on div "0 / 2" at bounding box center [647, 372] width 68 height 68
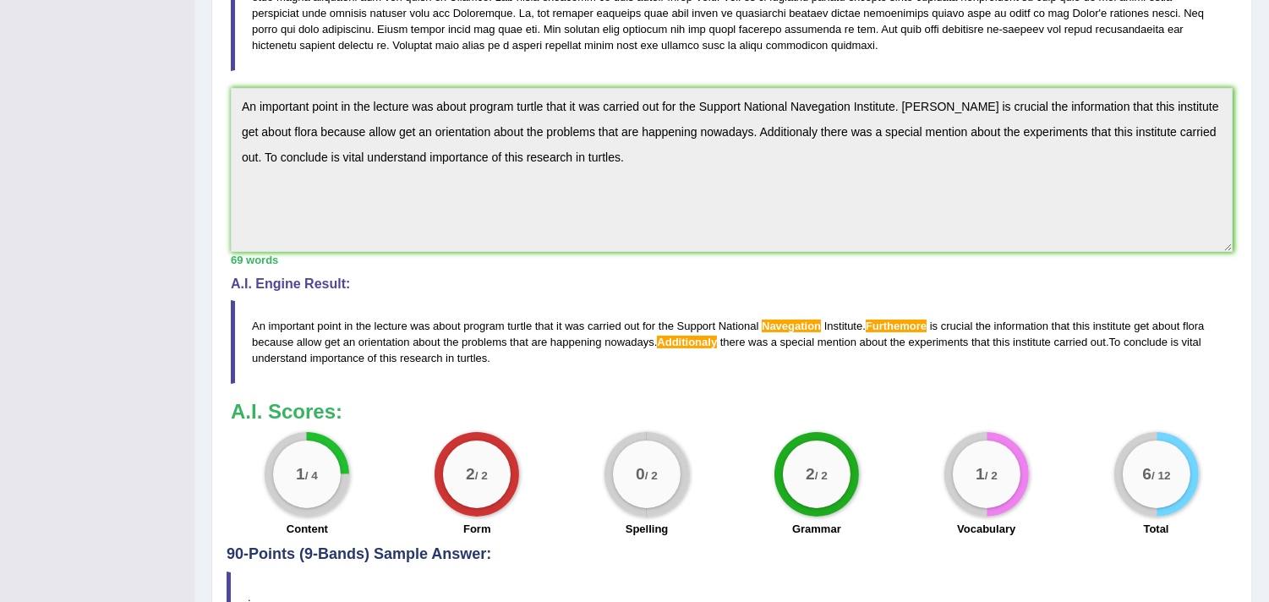
scroll to position [389, 0]
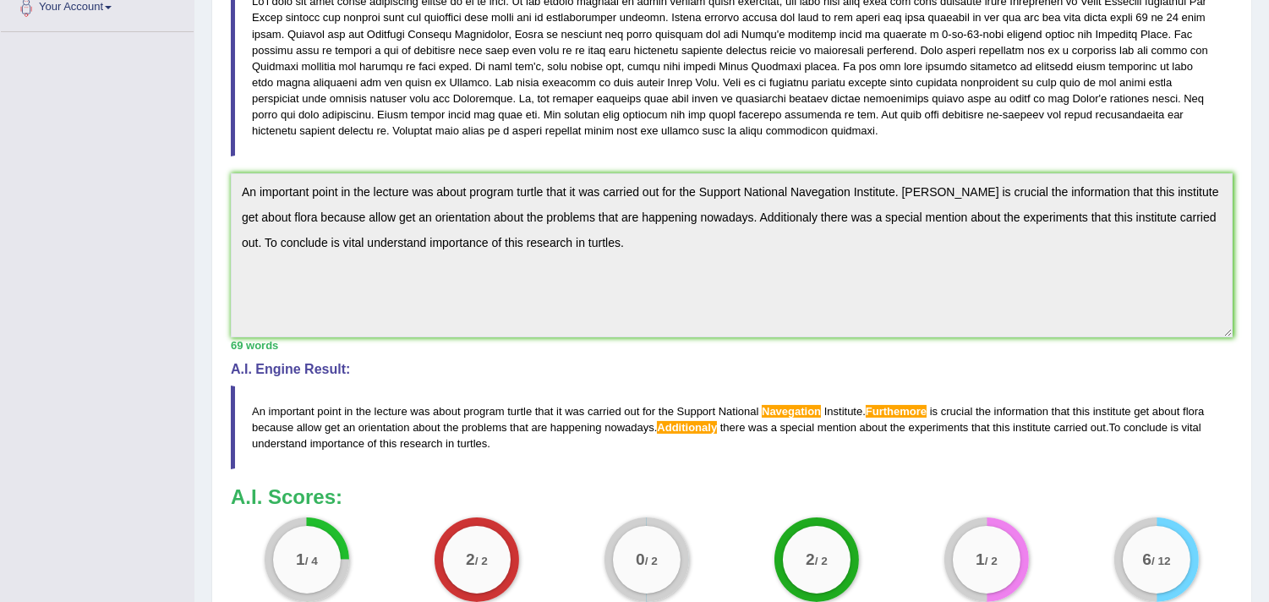
click at [913, 403] on blockquote "An important point in the lecture was about program turtle that it was carried …" at bounding box center [732, 428] width 1002 height 84
click at [913, 412] on span "Furthemore" at bounding box center [896, 411] width 61 height 13
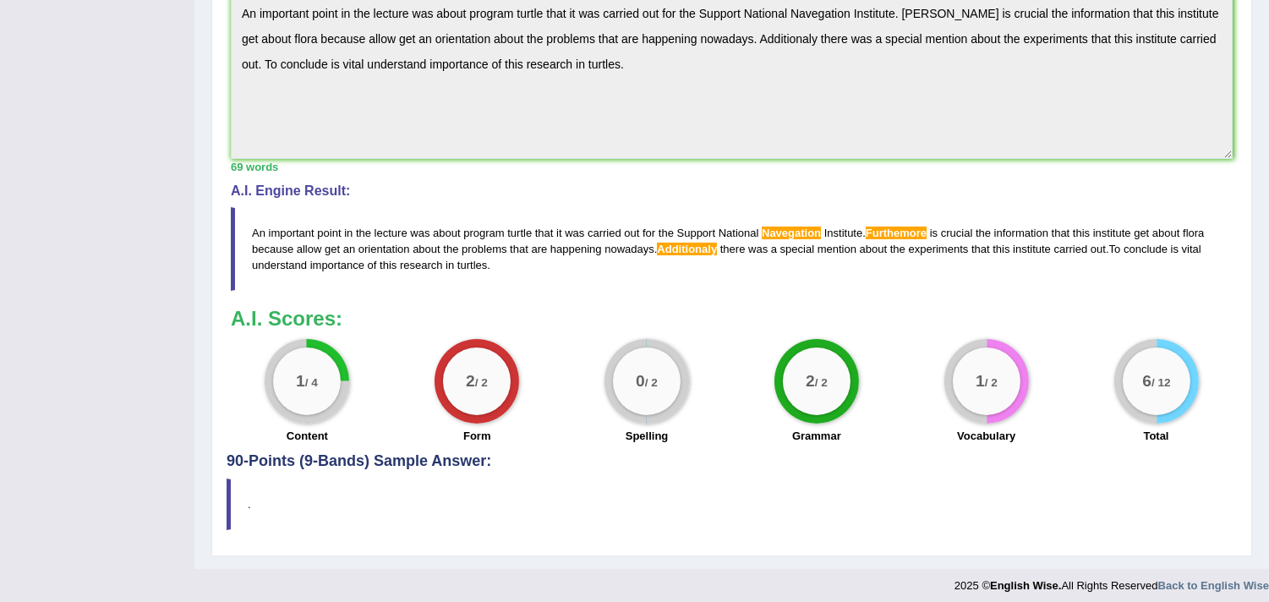
scroll to position [577, 0]
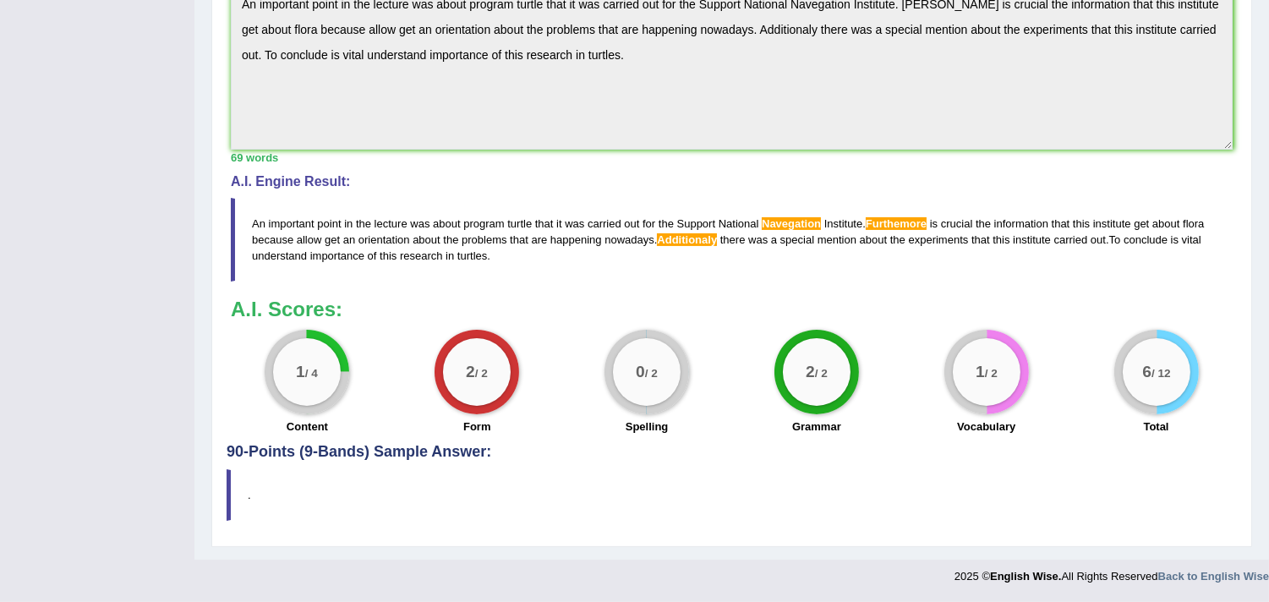
click at [652, 443] on div "Instructions: You will hear a short lecture. Write a summary for a fellow stude…" at bounding box center [732, 45] width 1010 height 797
click at [654, 402] on div "0 / 2" at bounding box center [647, 372] width 68 height 68
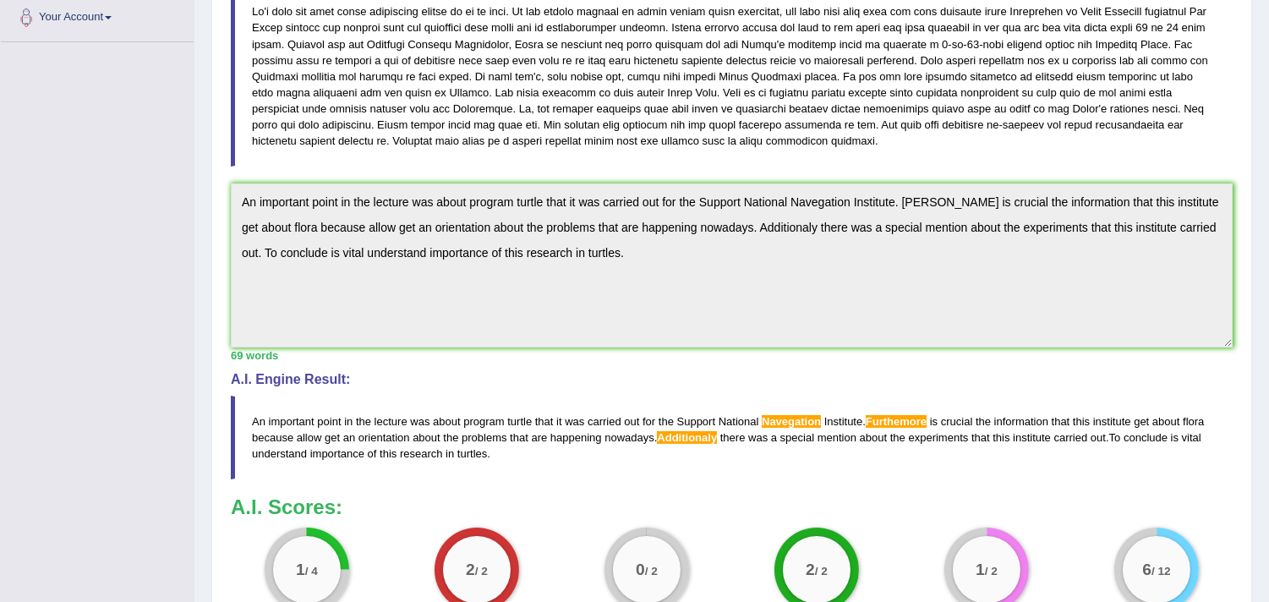
scroll to position [13, 0]
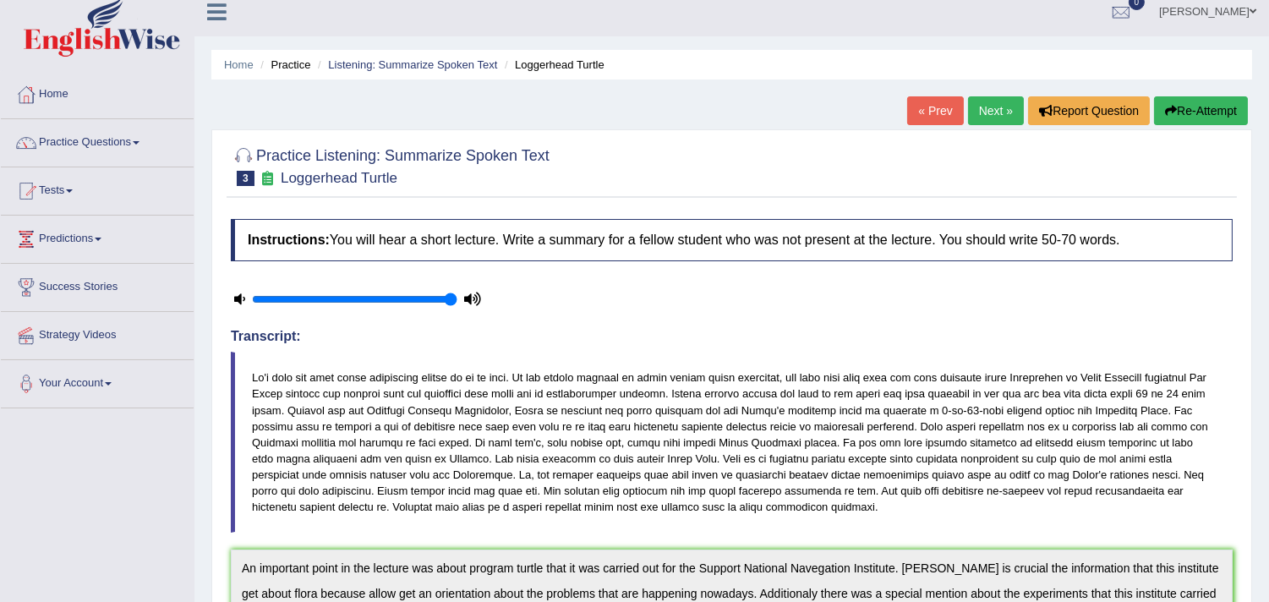
click at [1169, 112] on icon "button" at bounding box center [1171, 111] width 12 height 12
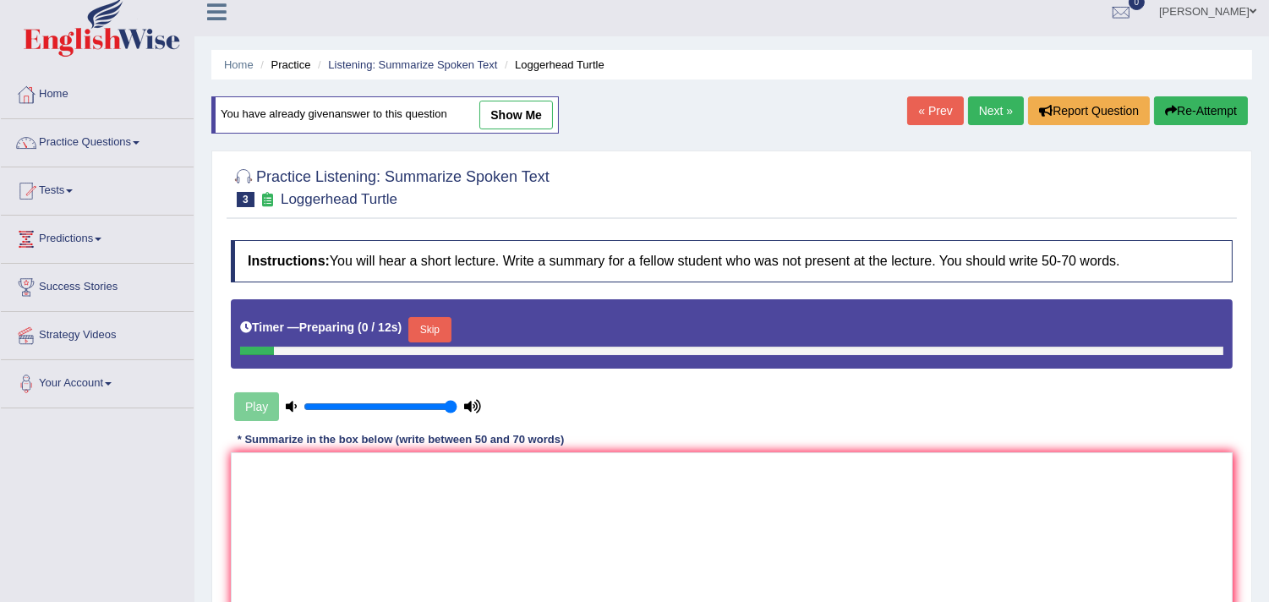
click at [436, 331] on button "Skip" at bounding box center [429, 329] width 42 height 25
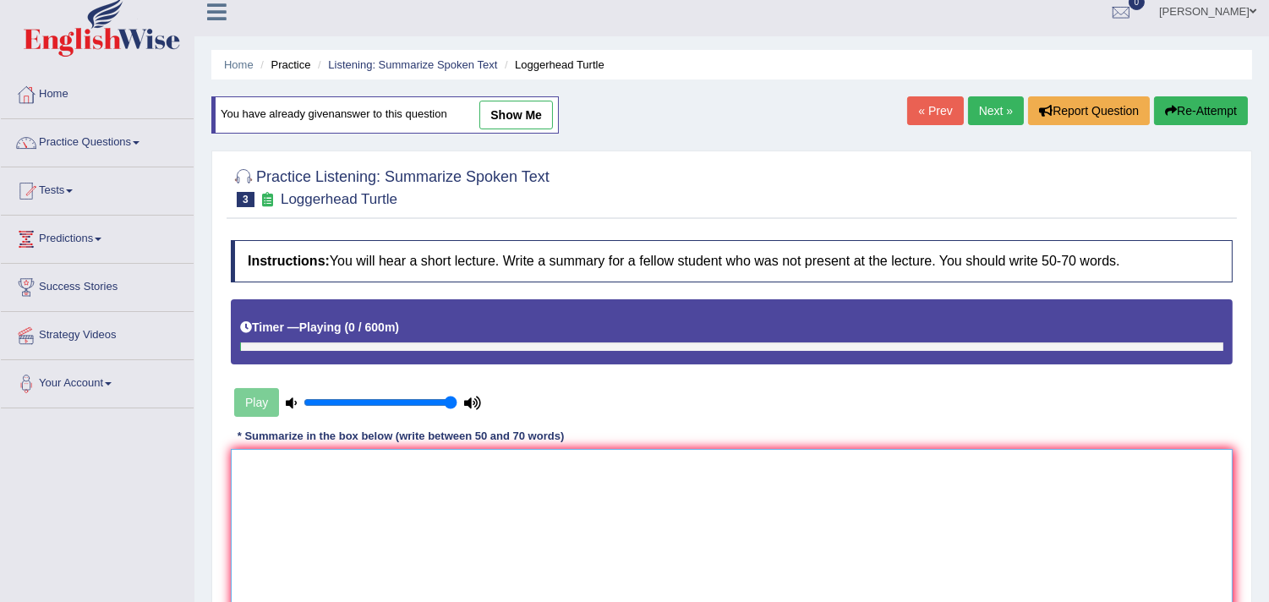
click at [446, 496] on textarea at bounding box center [732, 531] width 1002 height 164
paste textarea "An important point in the lecture was about program turtle that it was carried …"
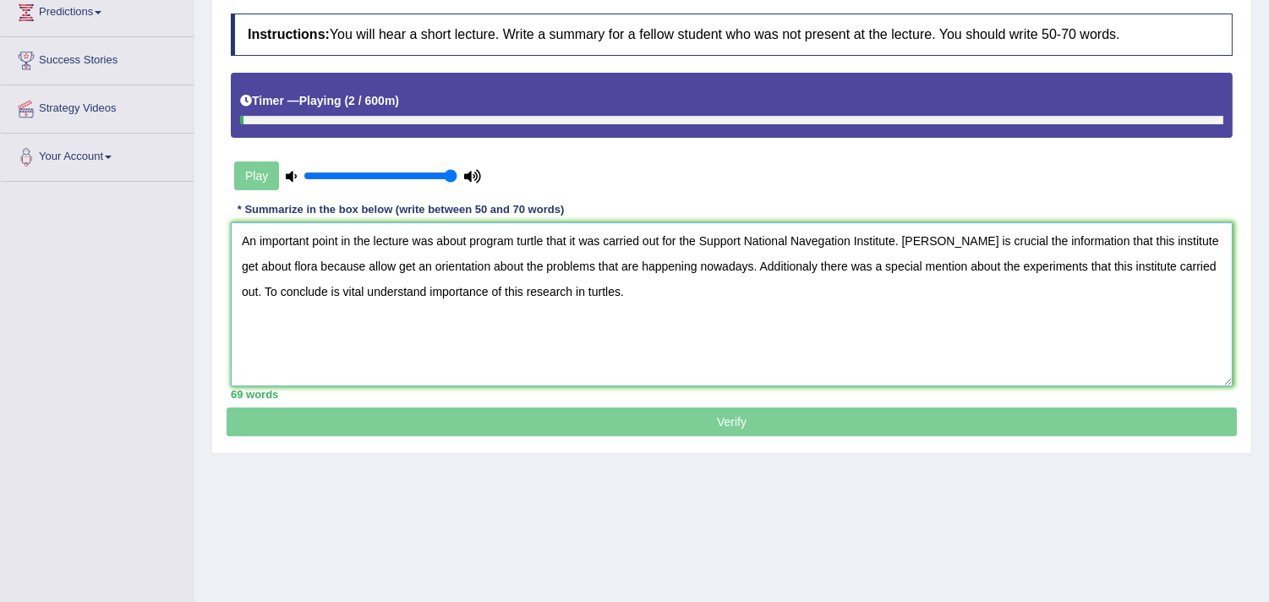
scroll to position [285, 0]
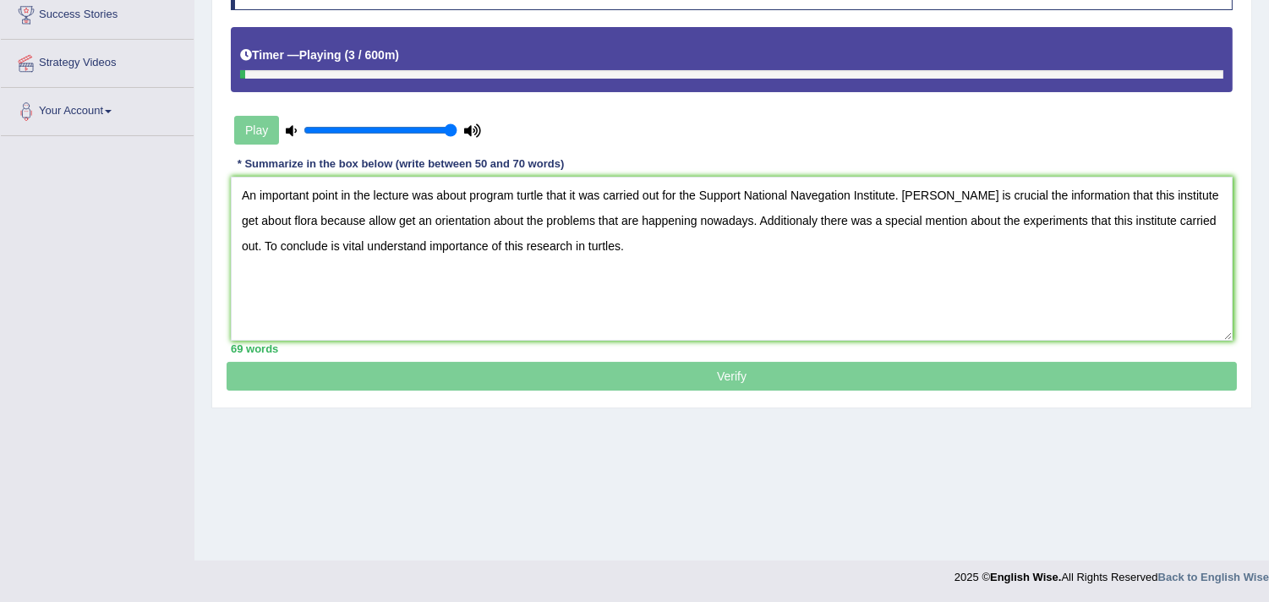
click at [641, 386] on p "Verify" at bounding box center [732, 172] width 1010 height 435
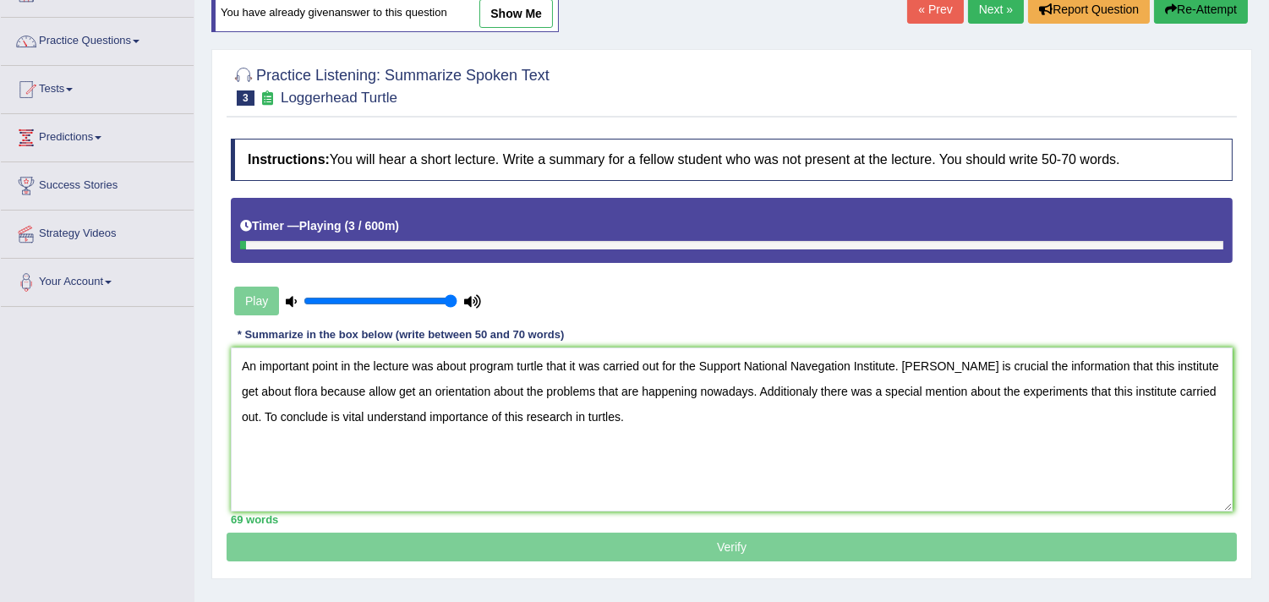
scroll to position [97, 0]
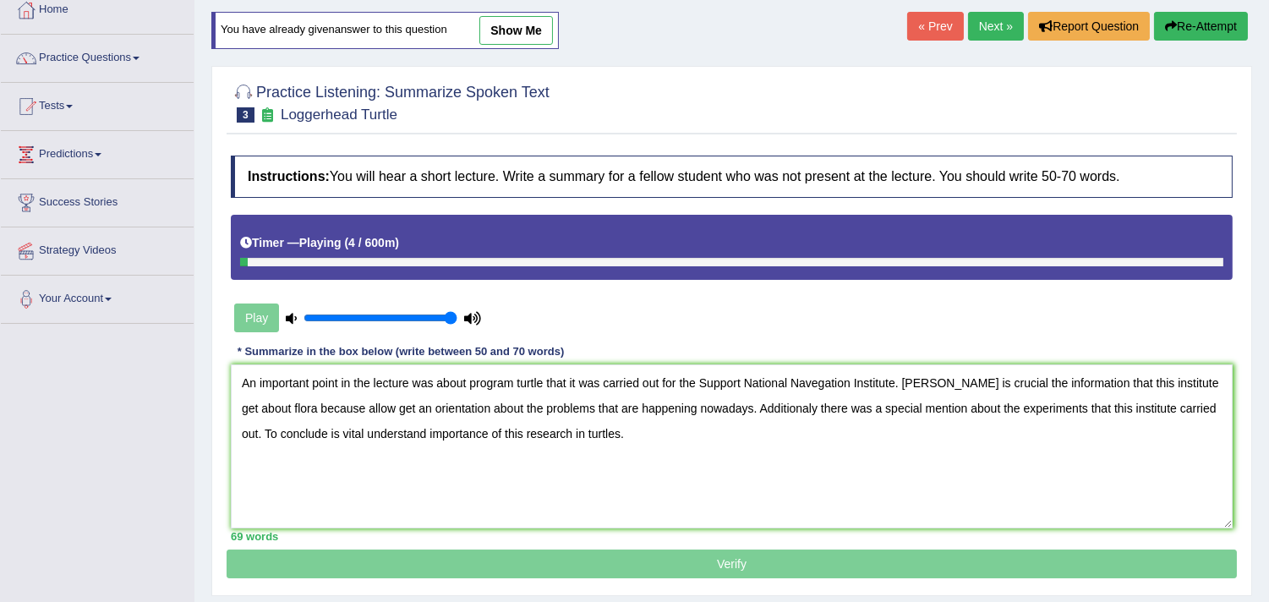
click at [260, 326] on div "Play" at bounding box center [358, 318] width 254 height 42
click at [685, 435] on textarea "An important point in the lecture was about program turtle that it was carried …" at bounding box center [732, 446] width 1002 height 164
click at [931, 385] on textarea "An important point in the lecture was about program turtle that it was carried …" at bounding box center [732, 446] width 1002 height 164
click at [791, 408] on textarea "An important point in the lecture was about program turtle that it was carried …" at bounding box center [732, 446] width 1002 height 164
click at [829, 438] on textarea "An important point in the lecture was about program turtle that it was carried …" at bounding box center [732, 446] width 1002 height 164
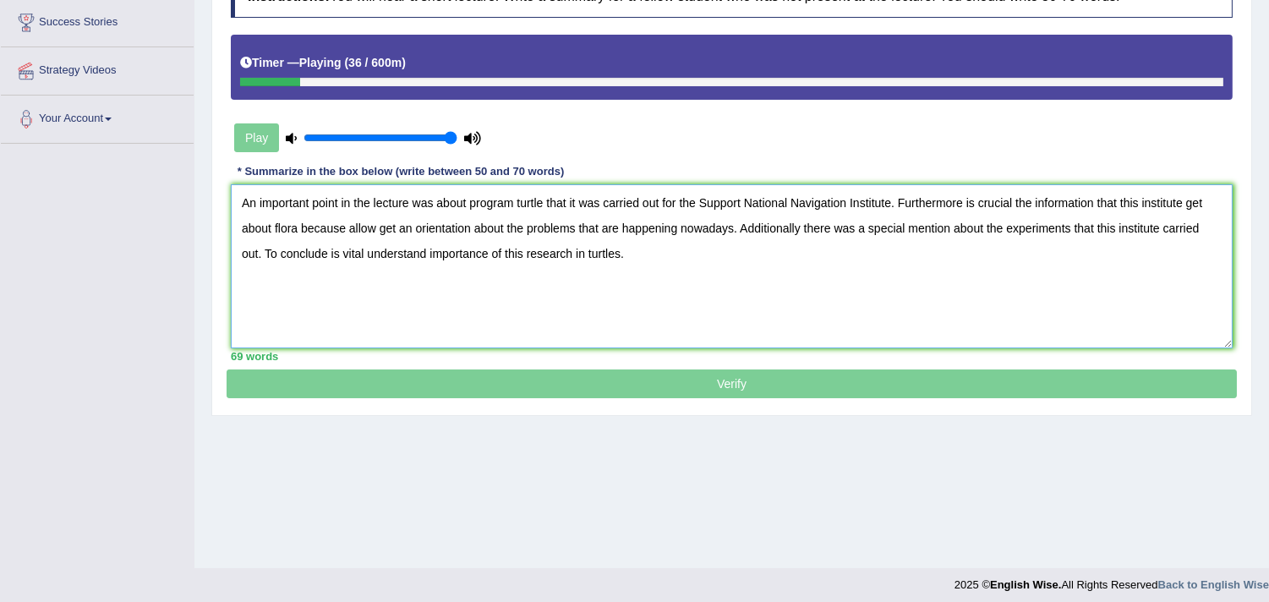
scroll to position [285, 0]
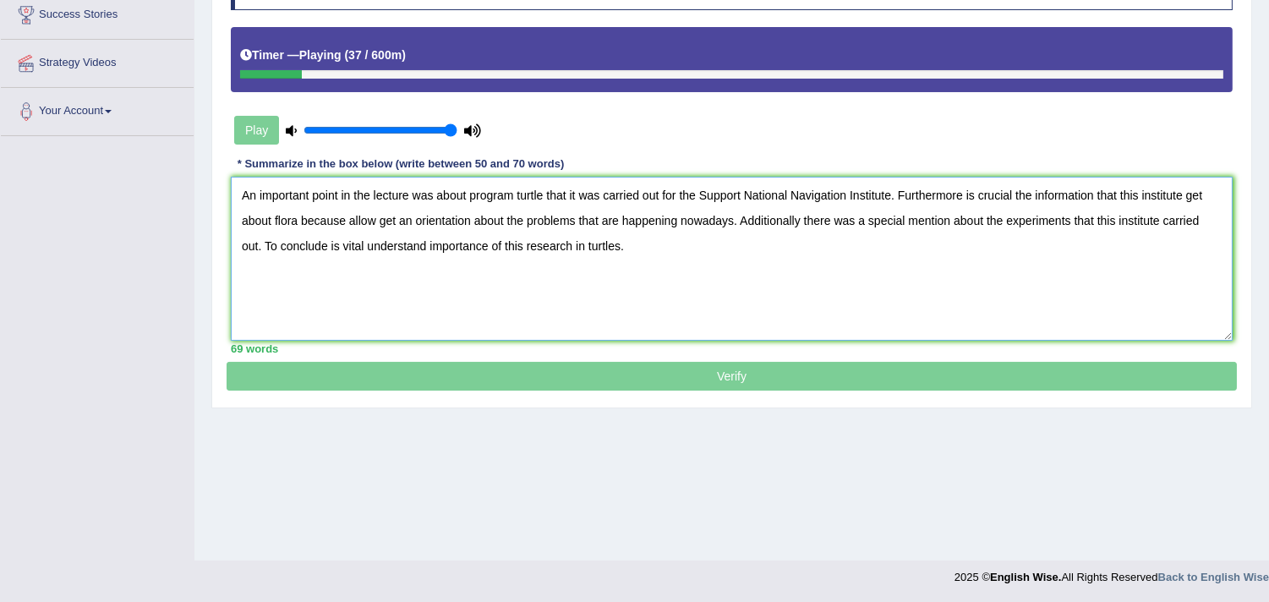
type textarea "An important point in the lecture was about program turtle that it was carried …"
click at [696, 385] on p "Verify" at bounding box center [732, 172] width 1010 height 435
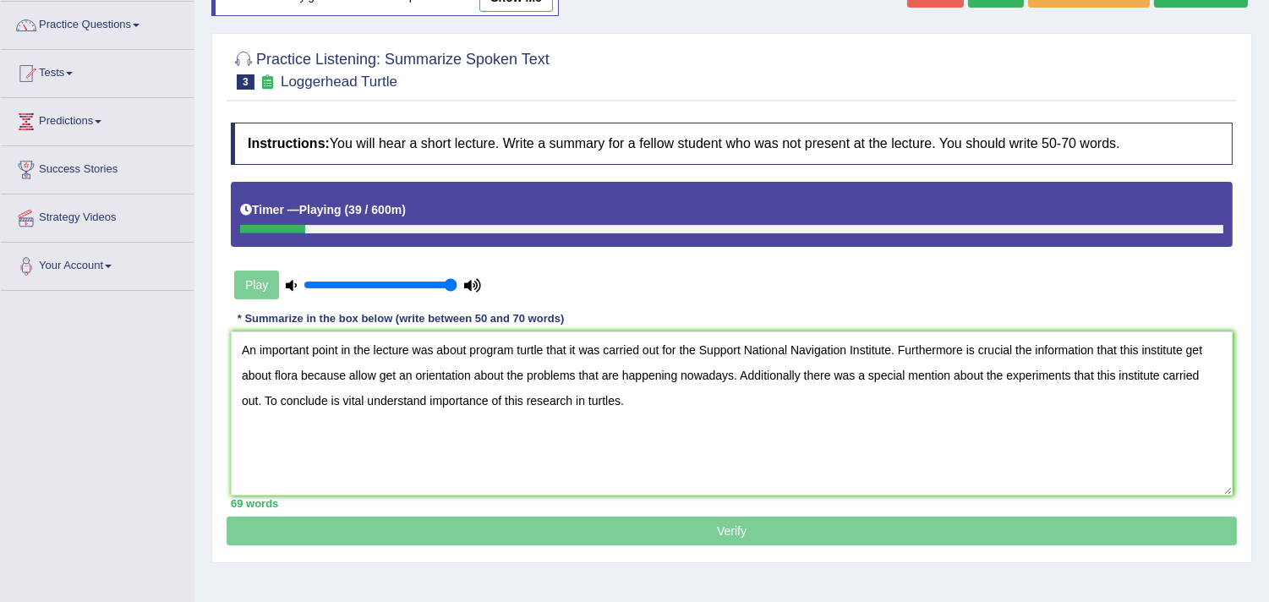
scroll to position [97, 0]
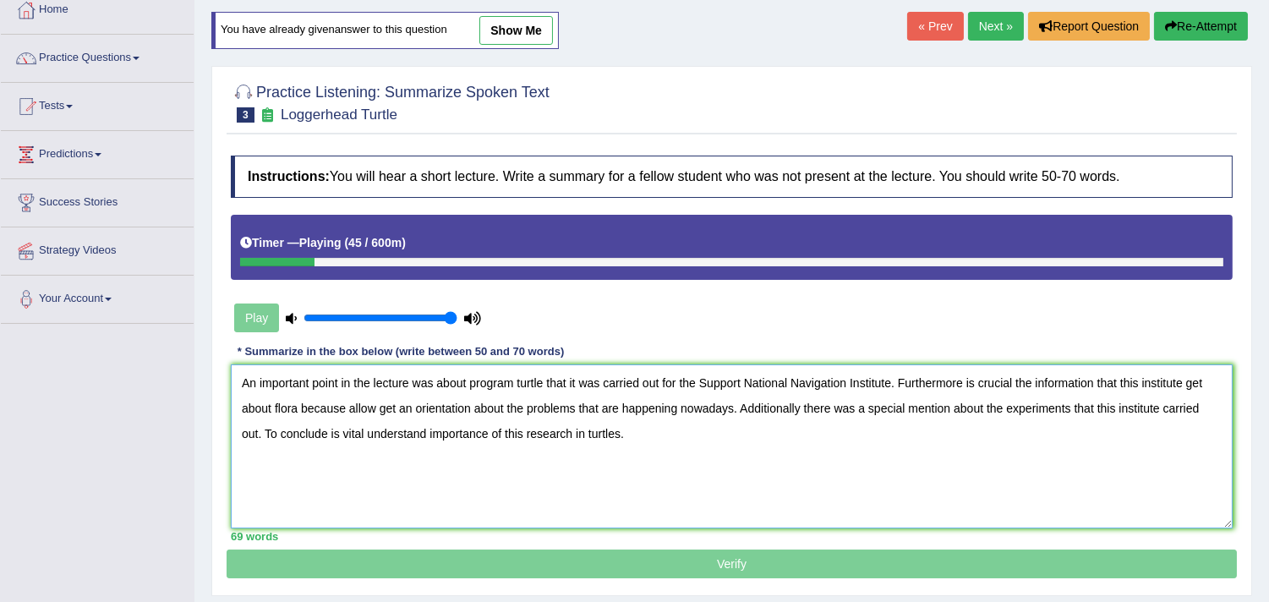
click at [698, 419] on textarea "An important point in the lecture was about program turtle that it was carried …" at bounding box center [732, 446] width 1002 height 164
click at [698, 434] on textarea "An important point in the lecture was about program turtle that it was carried …" at bounding box center [732, 446] width 1002 height 164
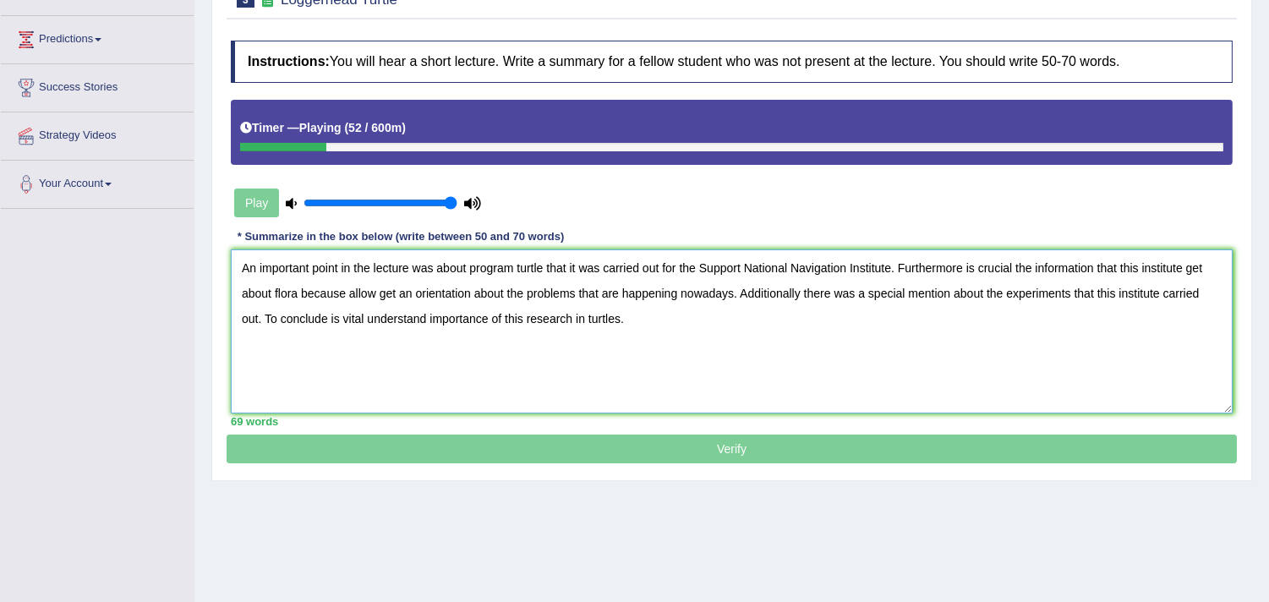
scroll to position [191, 0]
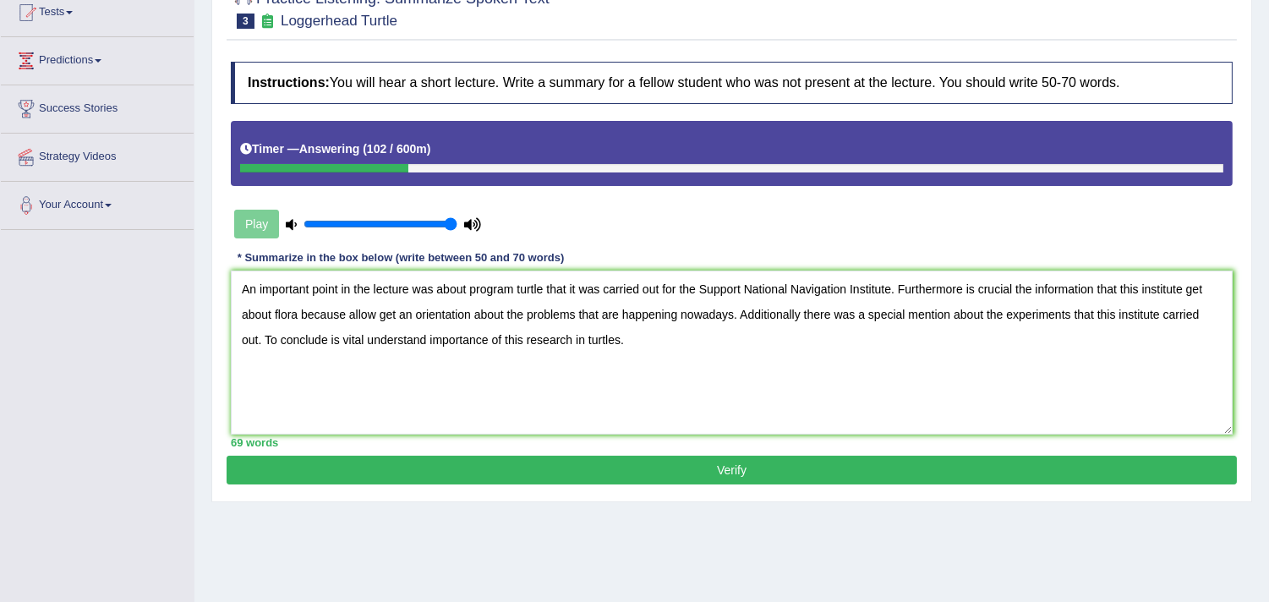
click at [766, 474] on button "Verify" at bounding box center [732, 470] width 1010 height 29
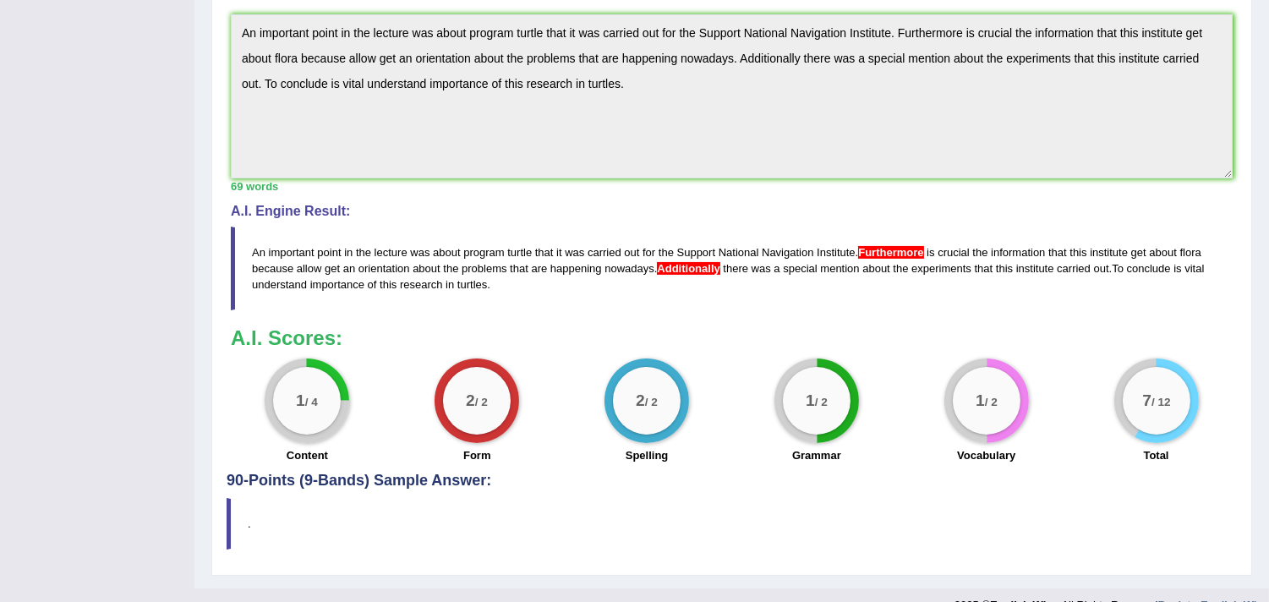
scroll to position [585, 0]
